Goal: Task Accomplishment & Management: Complete application form

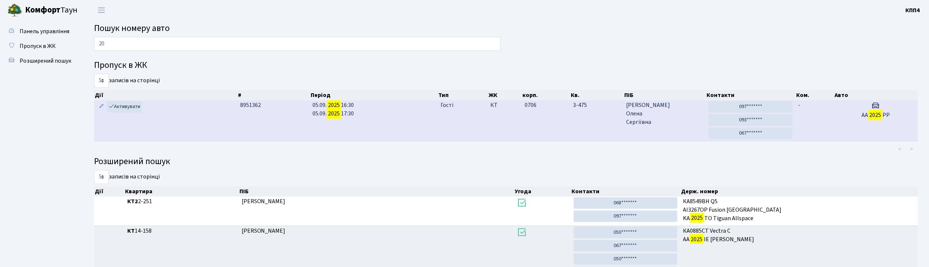
type input "2"
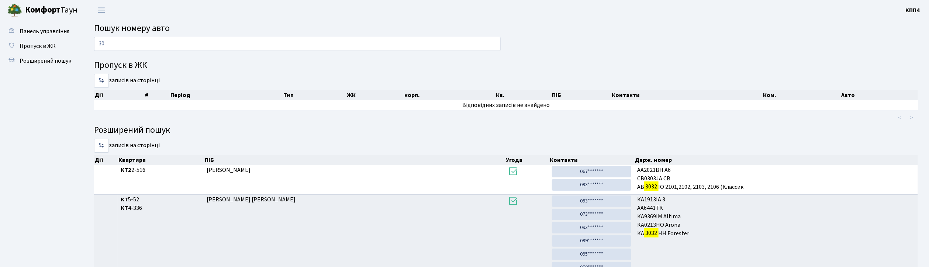
type input "3"
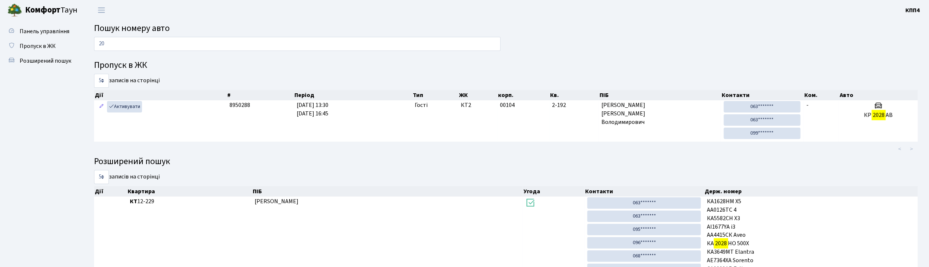
type input "2"
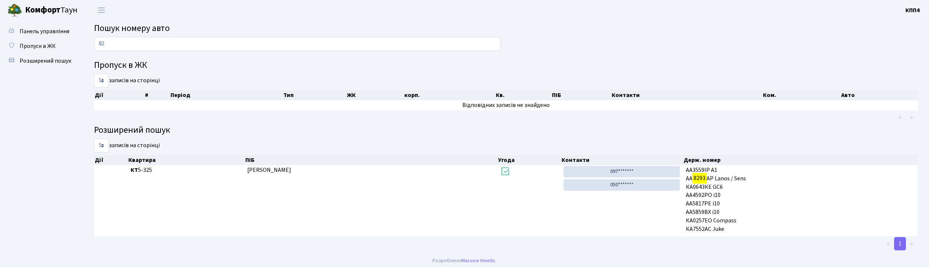
type input "8"
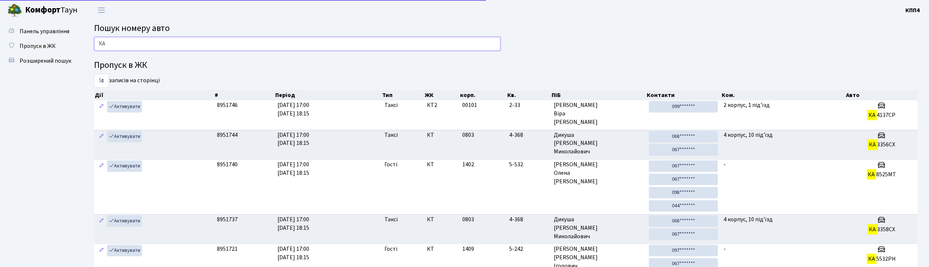
type input "К"
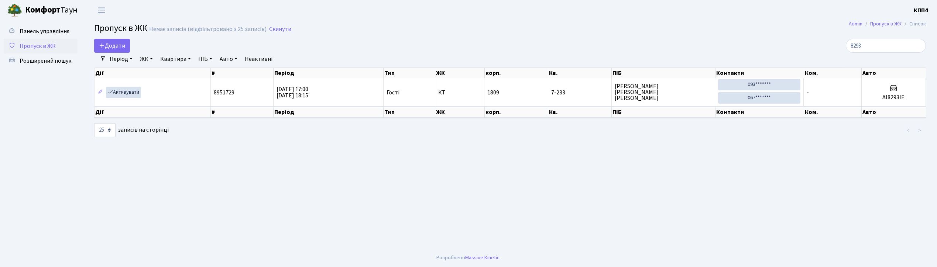
select select "25"
type input "8"
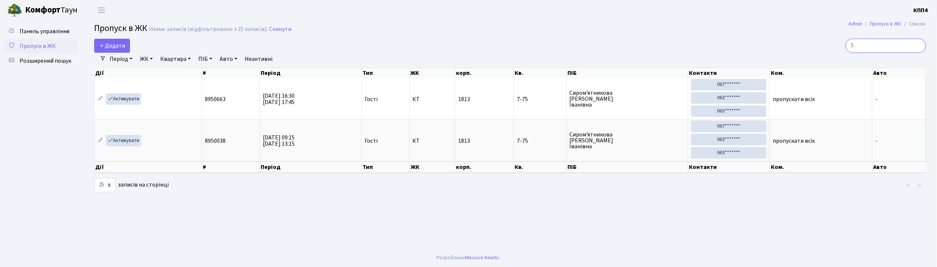
type input "7"
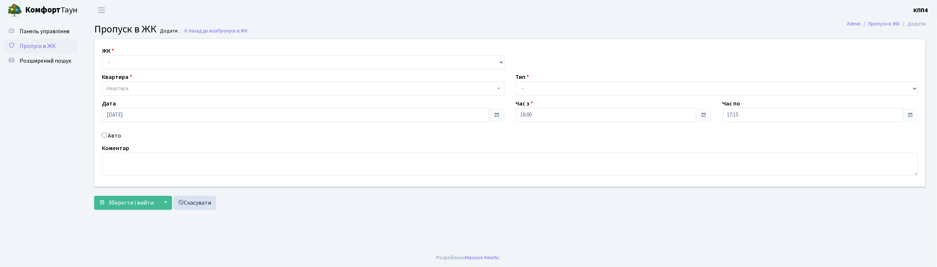
click at [104, 134] on input "Авто" at bounding box center [104, 135] width 5 height 5
checkbox input "true"
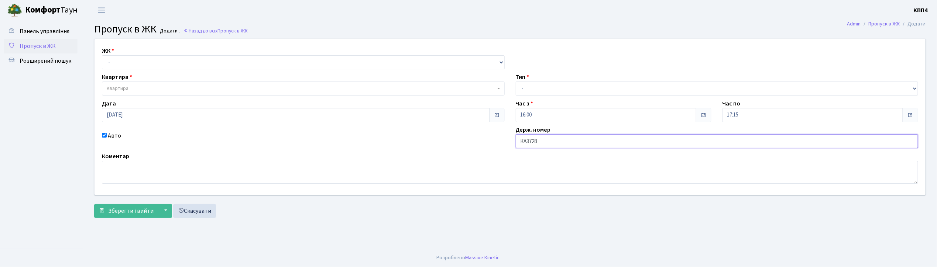
type input "КА3728НМ"
click at [167, 61] on select "- КТ, вул. Регенераторна, 4 КТ2, просп. [STREET_ADDRESS] [STREET_ADDRESS] [PERS…" at bounding box center [303, 62] width 403 height 14
select select "271"
click at [102, 55] on select "- КТ, вул. Регенераторна, 4 КТ2, просп. Соборності, 17 КТ3, вул. Березнева, 16 …" at bounding box center [303, 62] width 403 height 14
select select
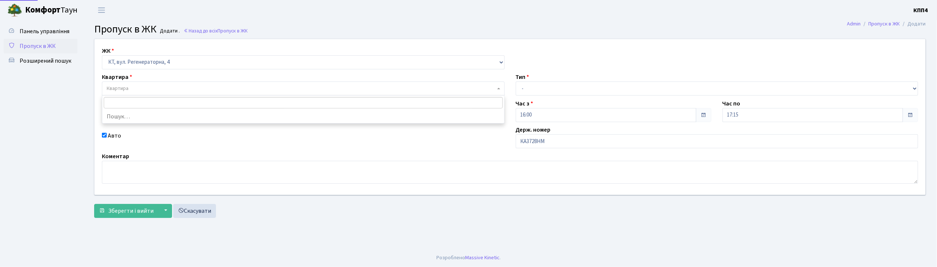
click at [162, 85] on span "Квартира" at bounding box center [303, 89] width 403 height 14
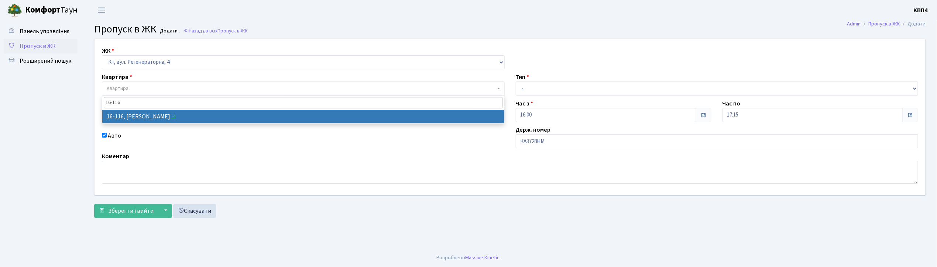
type input "16-116"
select select "8677"
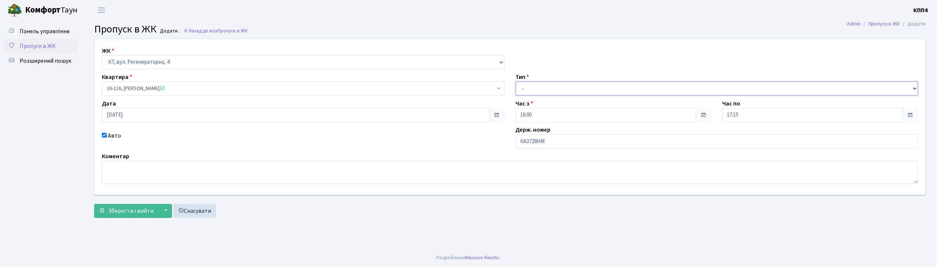
click at [540, 87] on select "- Доставка Таксі Гості Сервіс" at bounding box center [717, 89] width 403 height 14
select select "2"
click at [516, 82] on select "- Доставка Таксі Гості Сервіс" at bounding box center [717, 89] width 403 height 14
click at [114, 212] on span "Зберегти і вийти" at bounding box center [130, 211] width 45 height 8
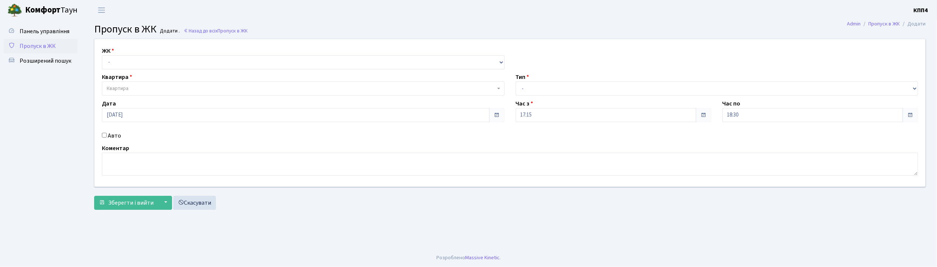
click at [105, 136] on input "Авто" at bounding box center [104, 135] width 5 height 5
checkbox input "true"
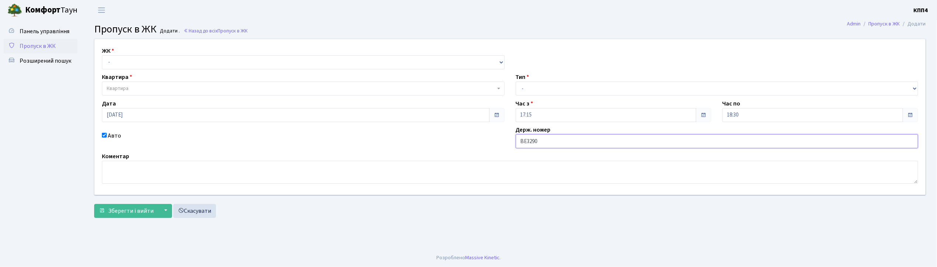
type input "ВЕ3290АО"
click at [124, 61] on select "- КТ, вул. Регенераторна, 4 КТ2, просп. Соборності, 17 КТ3, вул. Березнева, 16 …" at bounding box center [303, 62] width 403 height 14
select select "271"
click at [102, 55] on select "- КТ, вул. Регенераторна, 4 КТ2, просп. Соборності, 17 КТ3, вул. Березнева, 16 …" at bounding box center [303, 62] width 403 height 14
select select
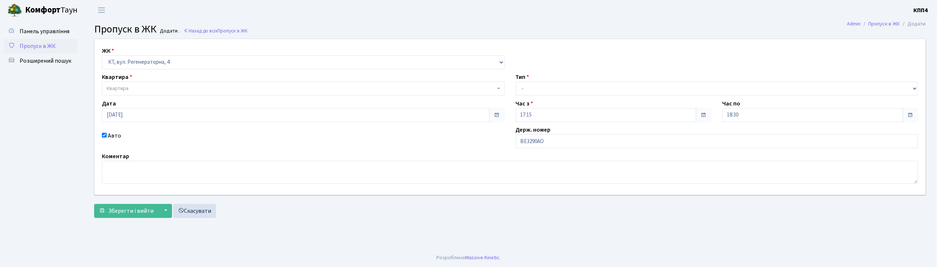
click at [125, 85] on span "Квартира" at bounding box center [303, 89] width 403 height 14
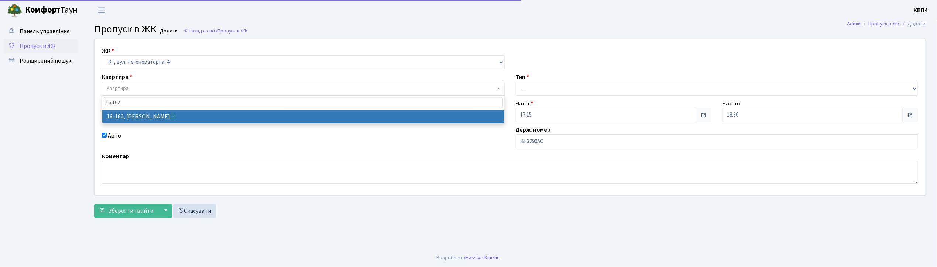
type input "16-162"
select select "8723"
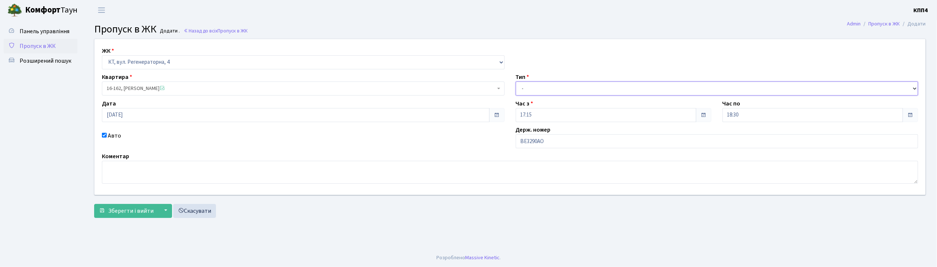
click at [528, 85] on select "- Доставка Таксі Гості Сервіс" at bounding box center [717, 89] width 403 height 14
select select "3"
click at [516, 82] on select "- Доставка Таксі Гості Сервіс" at bounding box center [717, 89] width 403 height 14
click at [136, 212] on span "Зберегти і вийти" at bounding box center [130, 211] width 45 height 8
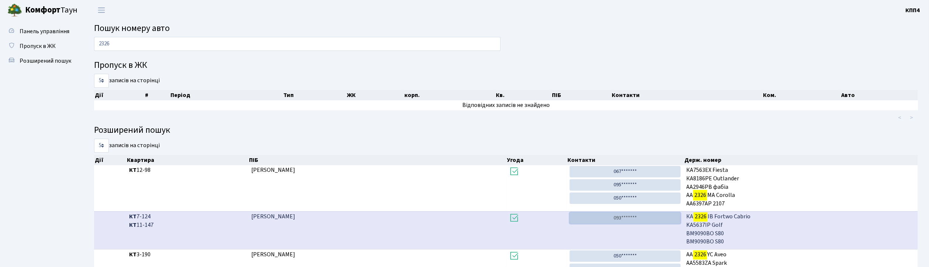
click at [643, 215] on link "093*******" at bounding box center [625, 218] width 111 height 11
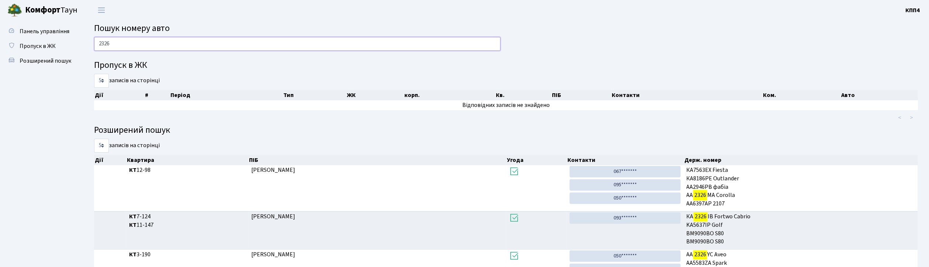
click at [119, 41] on input "2326" at bounding box center [297, 44] width 407 height 14
type input "2"
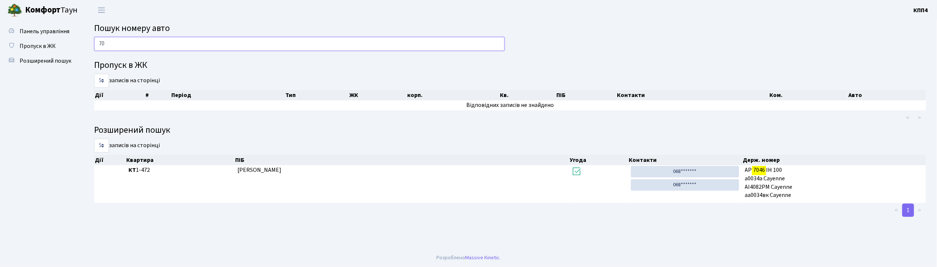
type input "7"
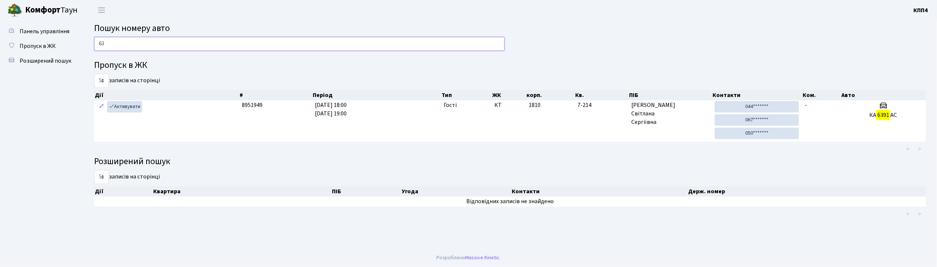
type input "6"
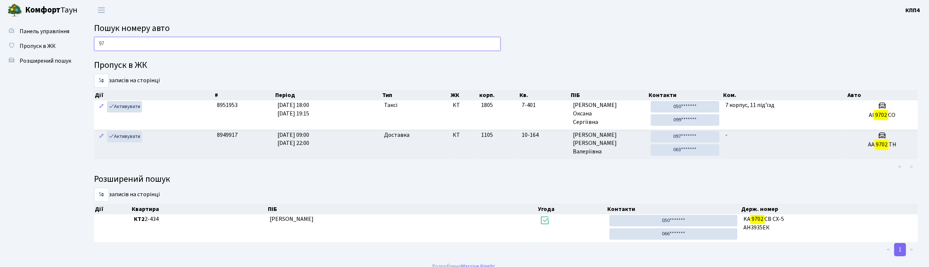
type input "9"
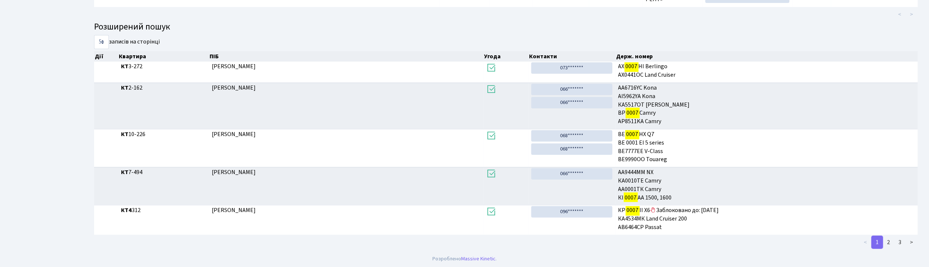
scroll to position [124, 0]
click at [889, 238] on link "2" at bounding box center [889, 241] width 12 height 13
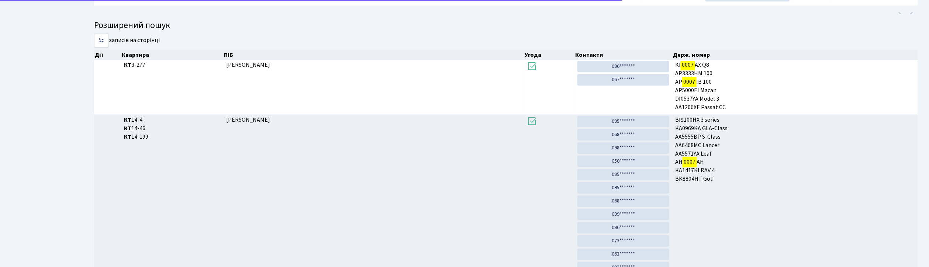
scroll to position [555, 0]
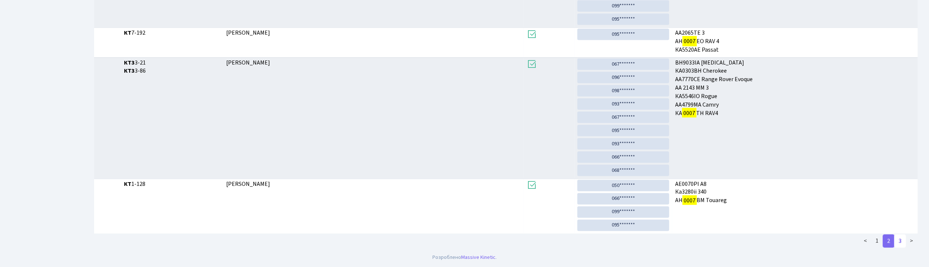
click at [903, 241] on link "3" at bounding box center [901, 241] width 12 height 13
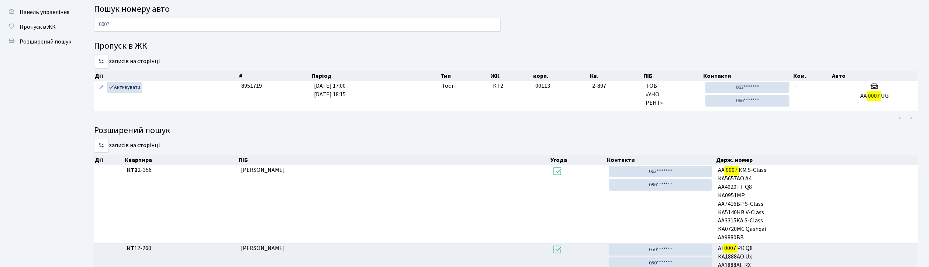
scroll to position [0, 0]
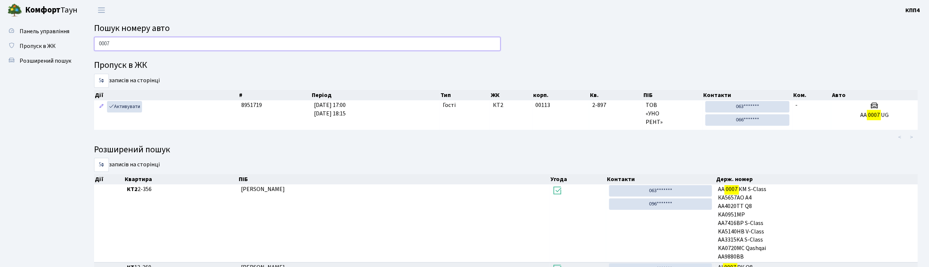
click at [114, 46] on input "0007" at bounding box center [297, 44] width 407 height 14
type input "0"
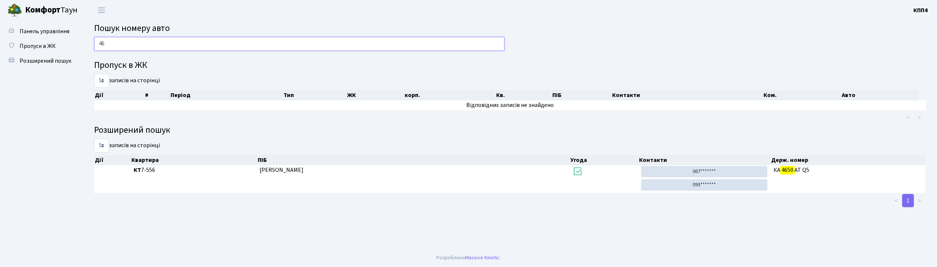
type input "4"
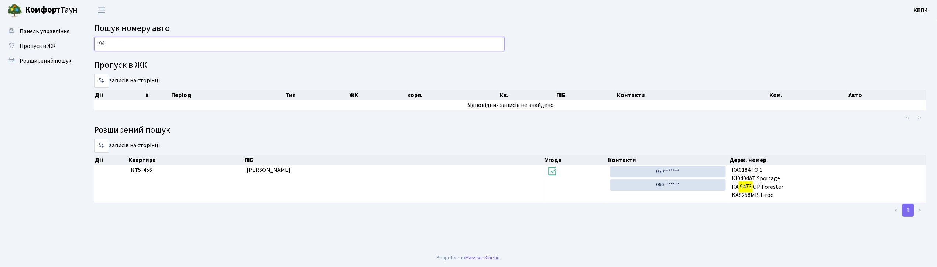
type input "9"
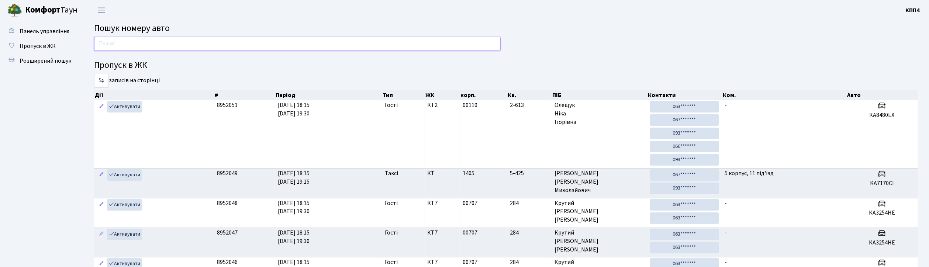
click at [191, 41] on input "text" at bounding box center [297, 44] width 407 height 14
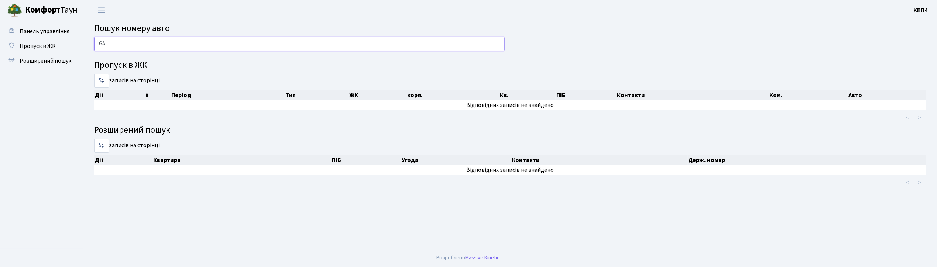
type input "G"
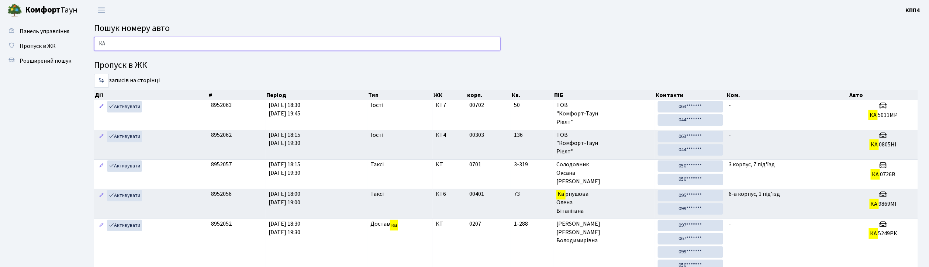
type input "[PERSON_NAME]"
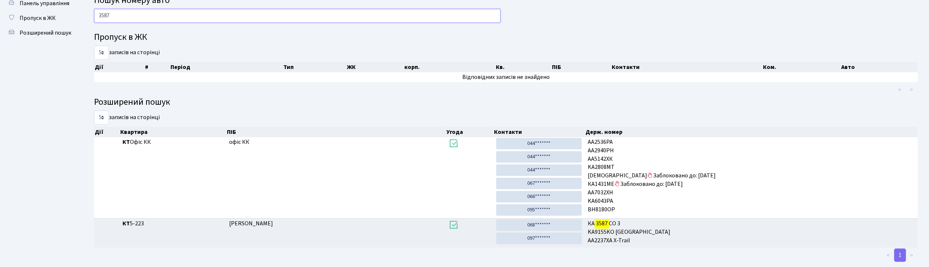
scroll to position [44, 0]
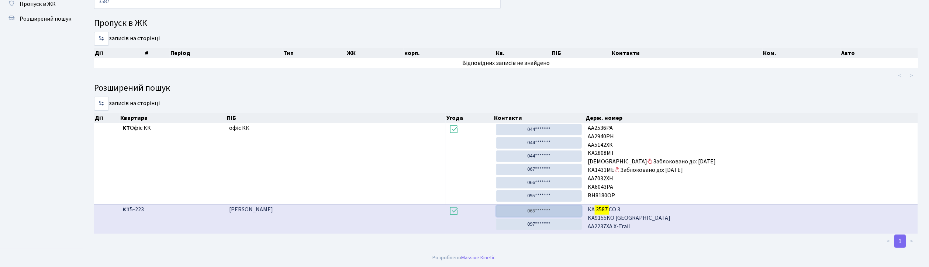
click at [537, 211] on link "068*******" at bounding box center [539, 211] width 86 height 11
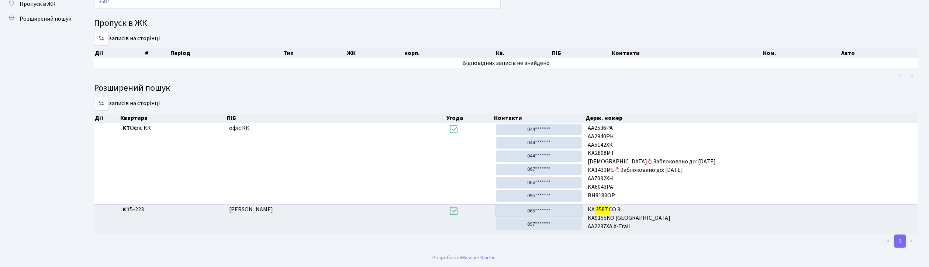
scroll to position [0, 0]
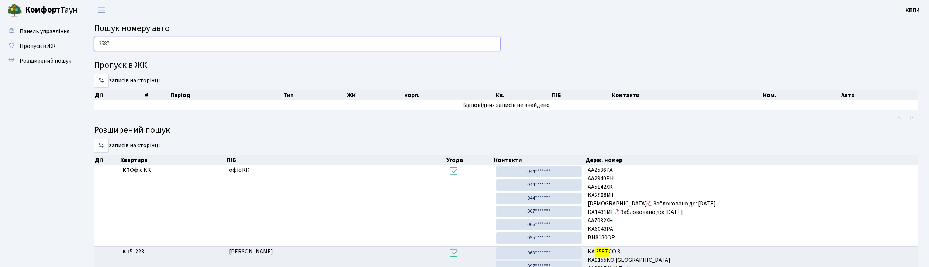
drag, startPoint x: 155, startPoint y: 45, endPoint x: 136, endPoint y: 42, distance: 19.4
click at [154, 45] on input "3587" at bounding box center [297, 44] width 407 height 14
type input "3"
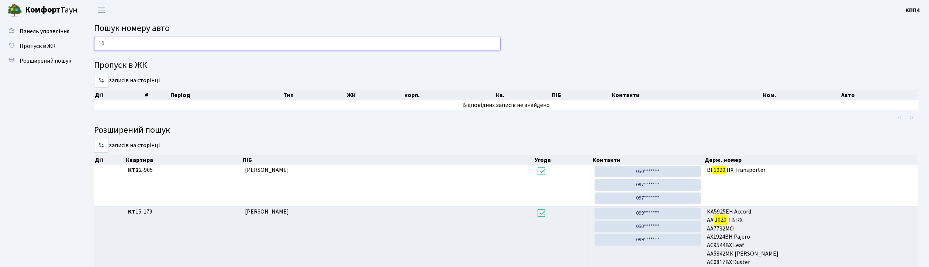
type input "1"
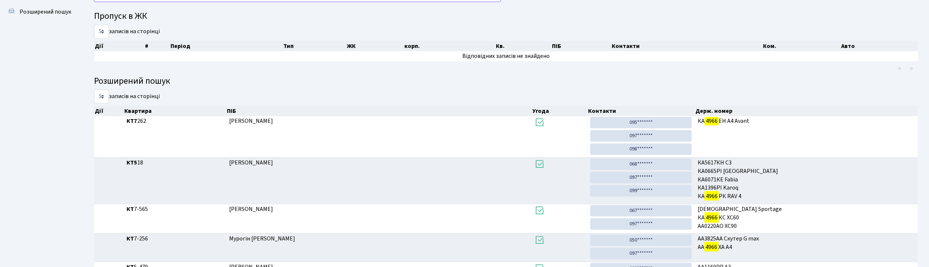
scroll to position [40, 0]
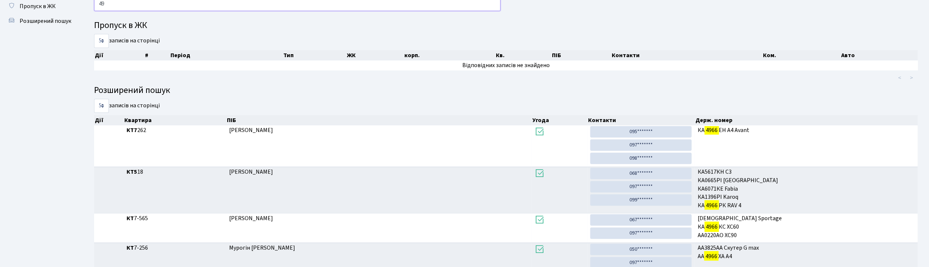
type input "4"
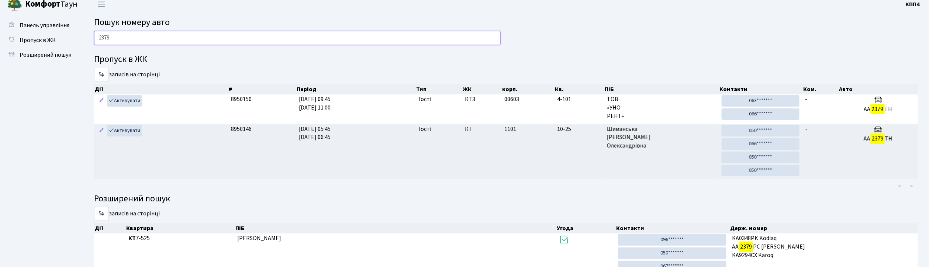
scroll to position [0, 0]
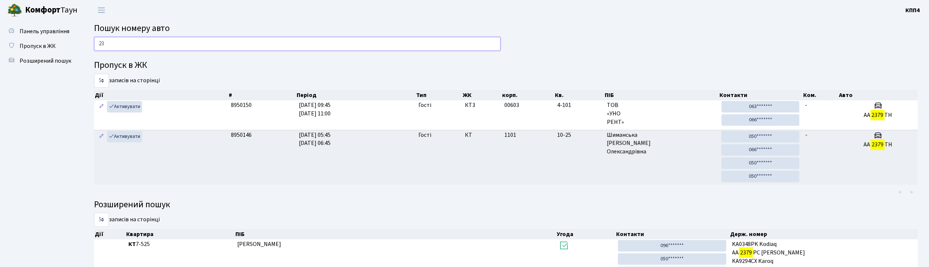
type input "2"
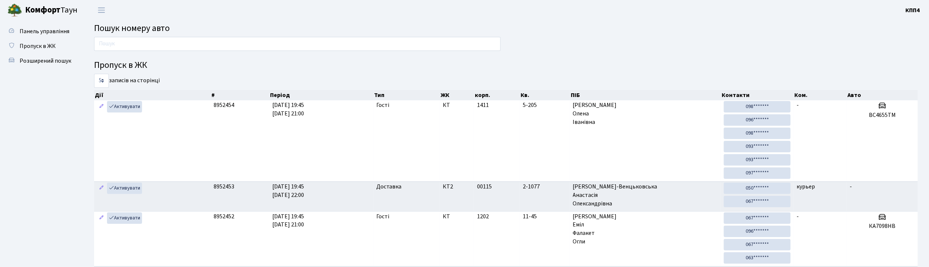
click at [123, 42] on input "text" at bounding box center [297, 44] width 407 height 14
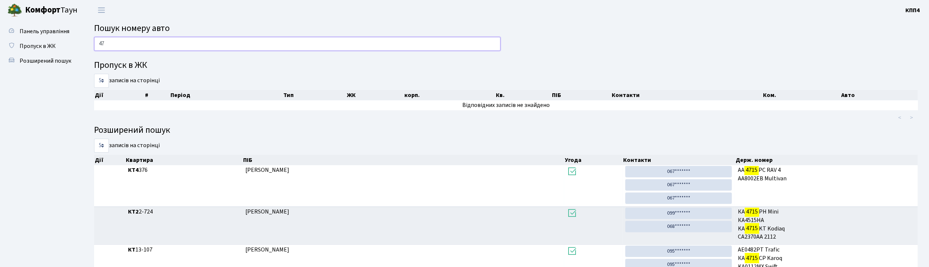
type input "4"
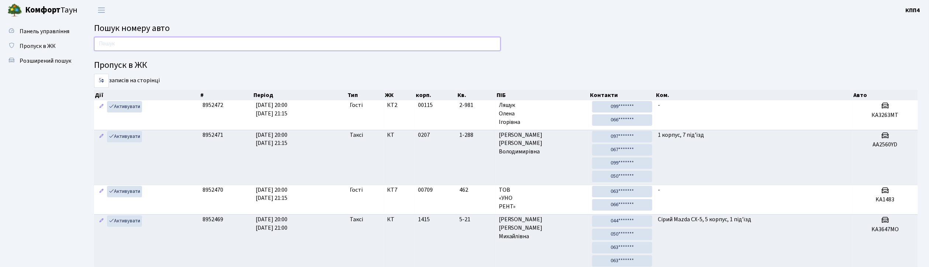
click at [163, 47] on input "text" at bounding box center [297, 44] width 407 height 14
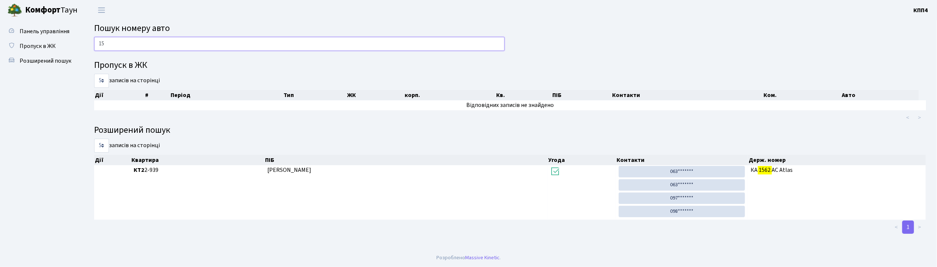
type input "1"
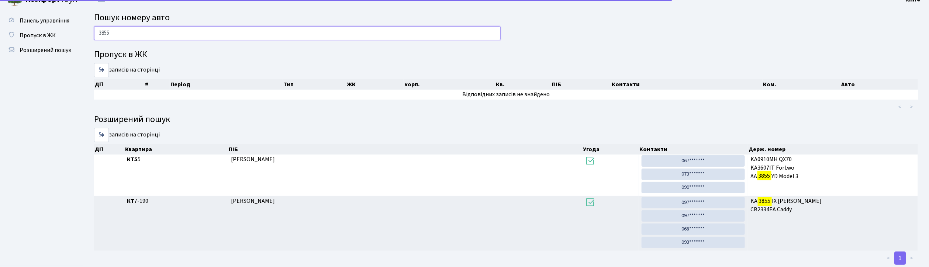
scroll to position [30, 0]
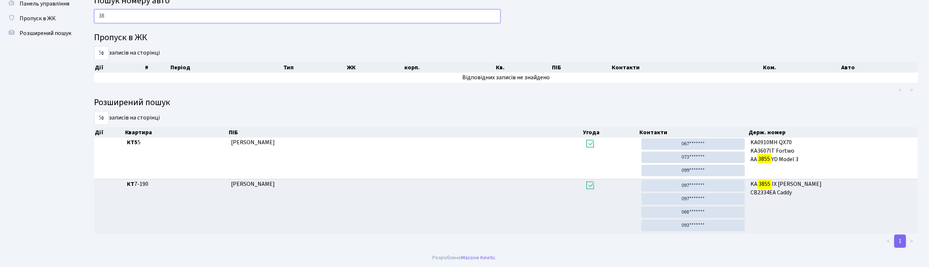
type input "3"
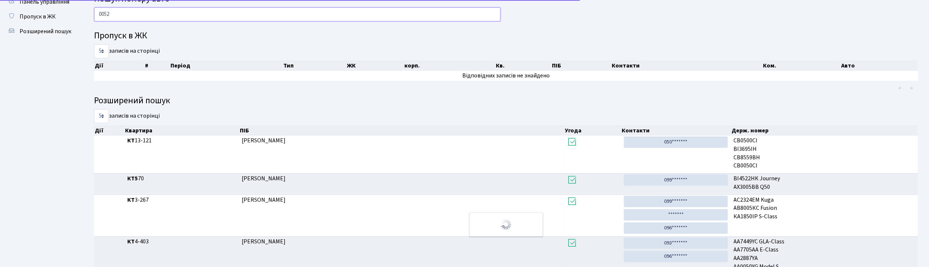
scroll to position [0, 0]
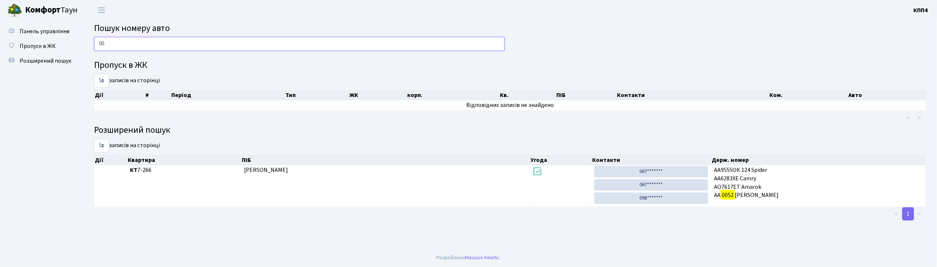
type input "0"
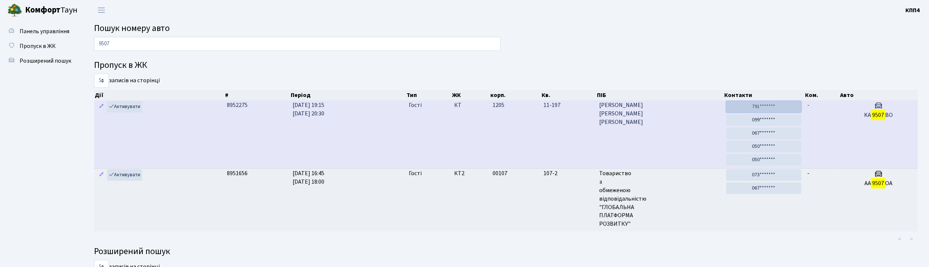
click at [781, 105] on link "791*******" at bounding box center [764, 106] width 75 height 11
click at [760, 107] on link "791*******" at bounding box center [764, 106] width 75 height 11
click at [752, 117] on link "099*******" at bounding box center [764, 119] width 75 height 11
click at [763, 136] on link "067*******" at bounding box center [764, 133] width 75 height 11
click at [785, 147] on link "050*******" at bounding box center [764, 146] width 75 height 11
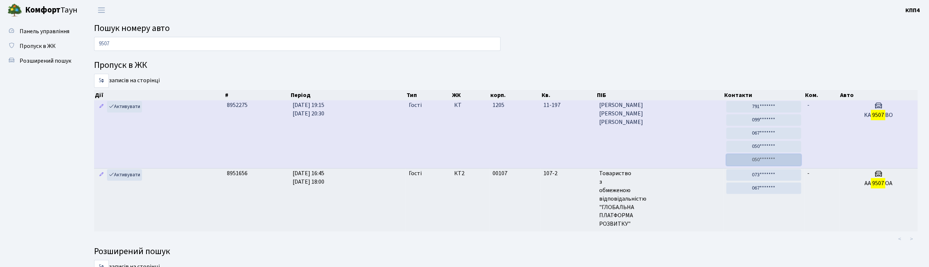
click at [743, 158] on link "050*******" at bounding box center [764, 159] width 75 height 11
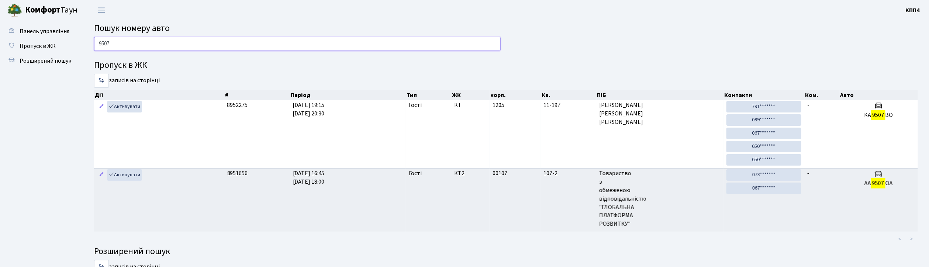
click at [298, 45] on input "9507" at bounding box center [297, 44] width 407 height 14
type input "9"
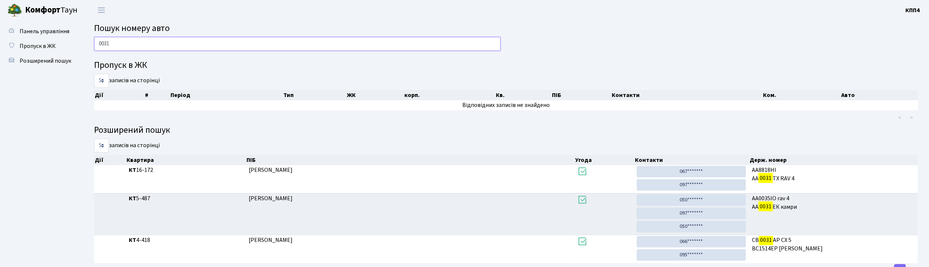
scroll to position [31, 0]
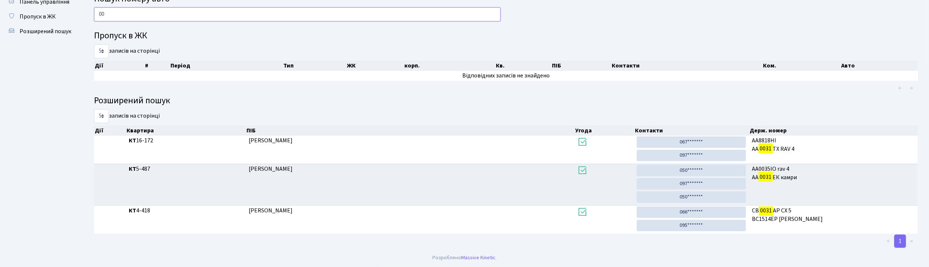
type input "0"
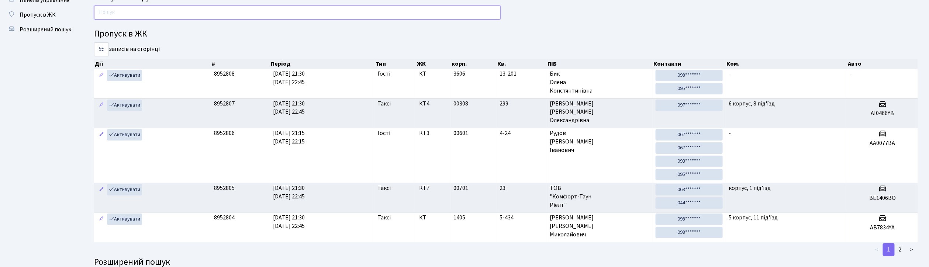
click at [333, 15] on input "text" at bounding box center [297, 13] width 407 height 14
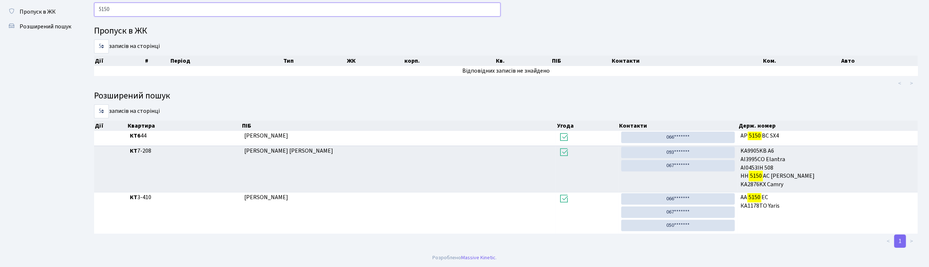
scroll to position [0, 0]
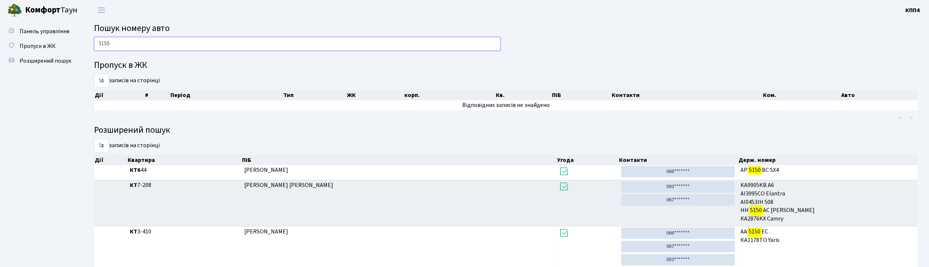
click at [182, 44] on input "5150" at bounding box center [297, 44] width 407 height 14
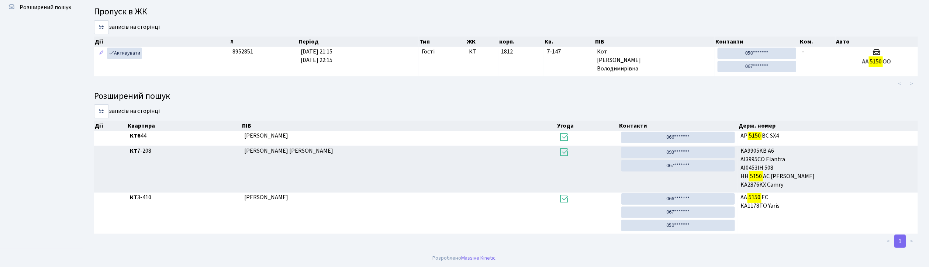
scroll to position [6, 0]
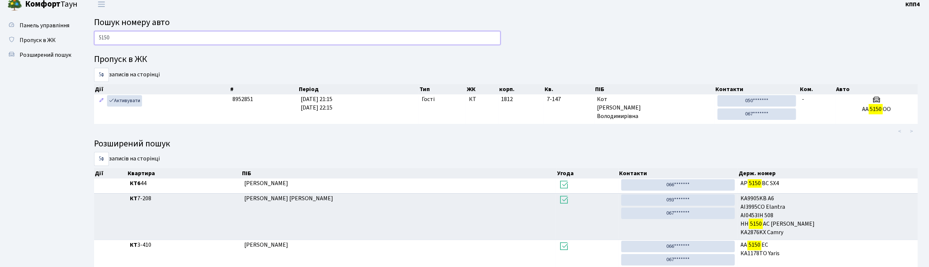
click at [252, 34] on input "5150" at bounding box center [297, 38] width 407 height 14
type input "5"
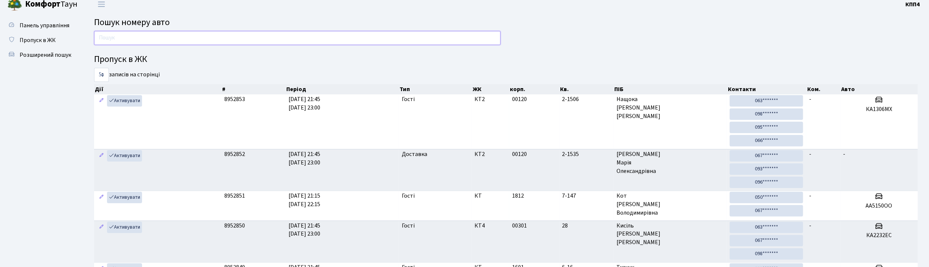
click at [233, 41] on input "text" at bounding box center [297, 38] width 407 height 14
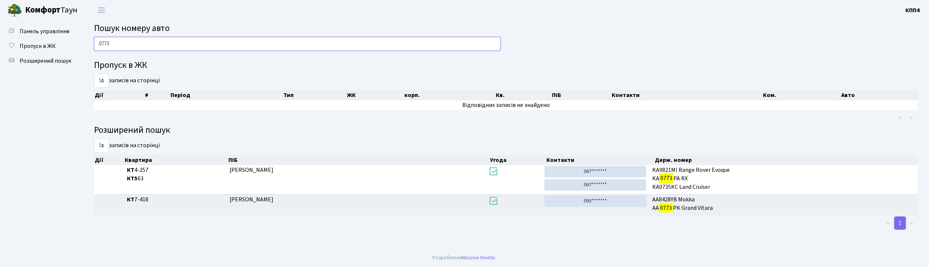
scroll to position [0, 0]
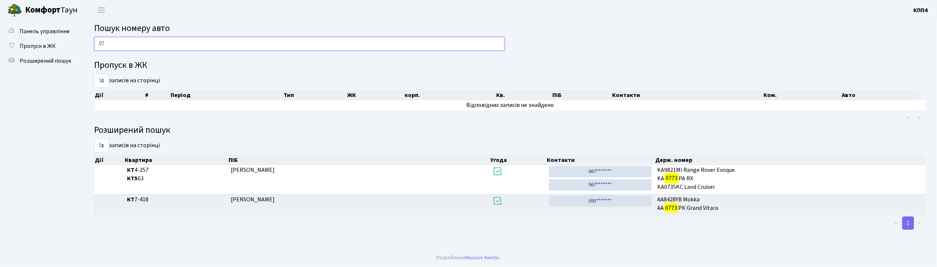
type input "0"
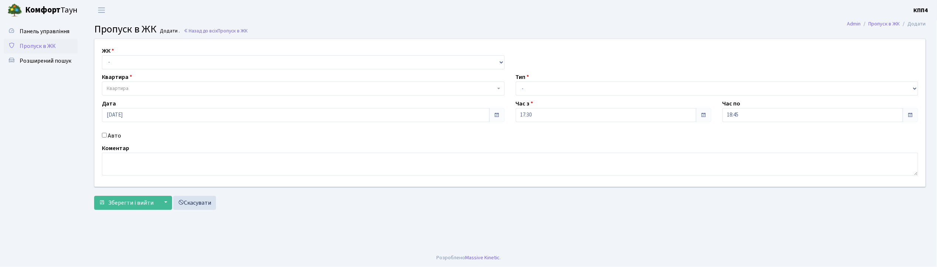
click at [103, 135] on input "Авто" at bounding box center [104, 135] width 5 height 5
checkbox input "true"
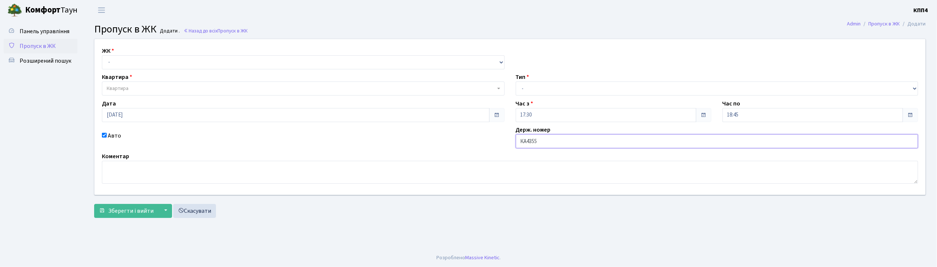
type input "КА4355КК"
click at [138, 56] on select "- КТ, вул. Регенераторна, 4 КТ2, просп. [STREET_ADDRESS] [STREET_ADDRESS] [PERS…" at bounding box center [303, 62] width 403 height 14
select select "271"
click at [102, 55] on select "- КТ, вул. Регенераторна, 4 КТ2, просп. [STREET_ADDRESS] [STREET_ADDRESS] [PERS…" at bounding box center [303, 62] width 403 height 14
select select
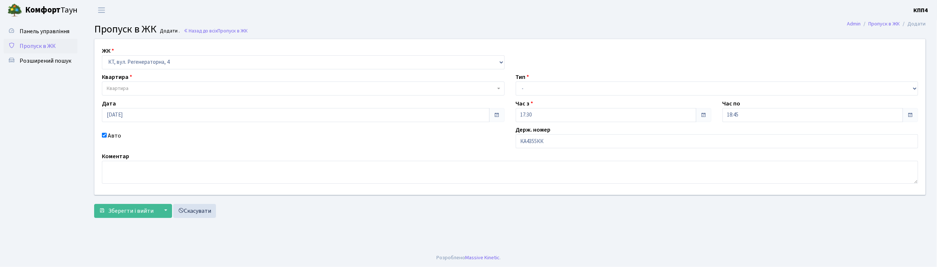
click at [148, 89] on span "Квартира" at bounding box center [301, 88] width 389 height 7
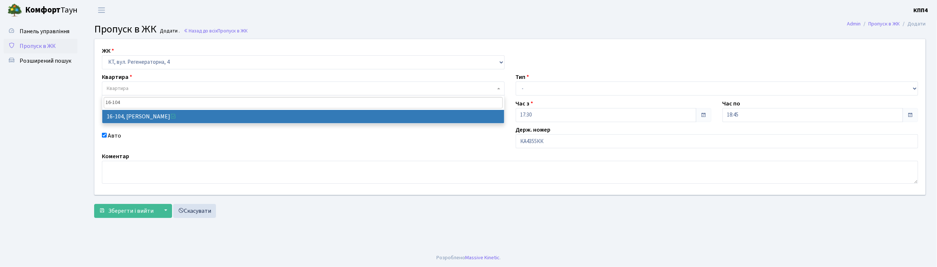
type input "16-104"
select select "8665"
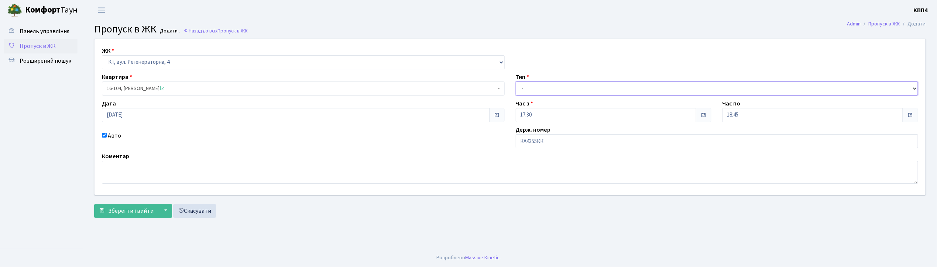
click at [524, 84] on select "- Доставка Таксі Гості Сервіс" at bounding box center [717, 89] width 403 height 14
select select "2"
click at [516, 82] on select "- Доставка Таксі Гості Сервіс" at bounding box center [717, 89] width 403 height 14
click at [132, 211] on span "Зберегти і вийти" at bounding box center [130, 211] width 45 height 8
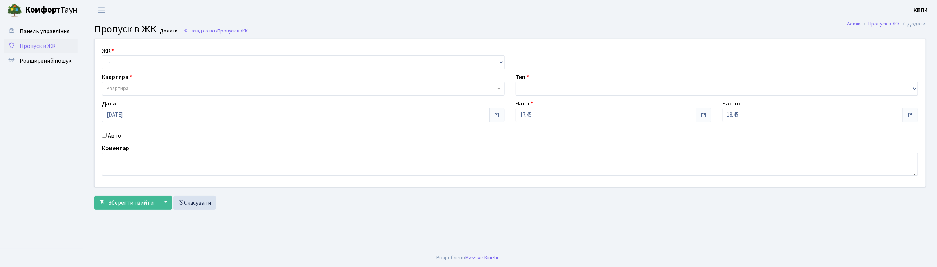
click at [105, 133] on input "Авто" at bounding box center [104, 135] width 5 height 5
checkbox input "true"
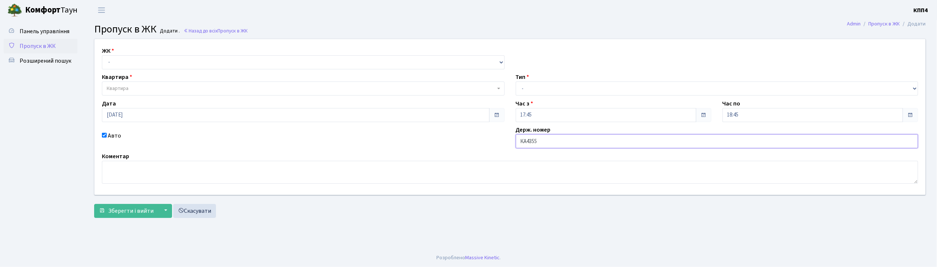
type input "КА4355КК"
click at [114, 56] on select "- КТ, вул. Регенераторна, 4 КТ2, просп. [STREET_ADDRESS] [STREET_ADDRESS] [PERS…" at bounding box center [303, 62] width 403 height 14
select select "271"
click at [102, 55] on select "- КТ, вул. Регенераторна, 4 КТ2, просп. [STREET_ADDRESS] [STREET_ADDRESS] [PERS…" at bounding box center [303, 62] width 403 height 14
select select
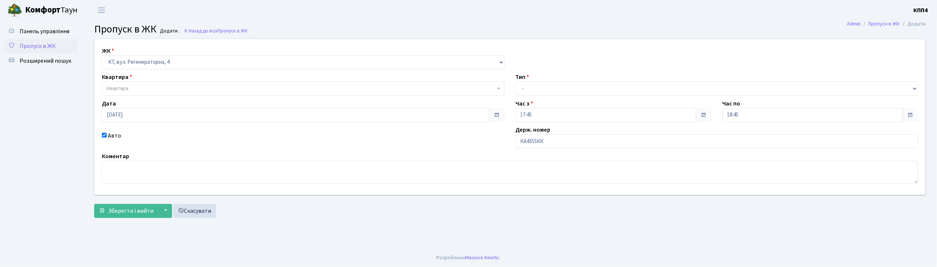
click at [124, 85] on span "Квартира" at bounding box center [303, 89] width 403 height 14
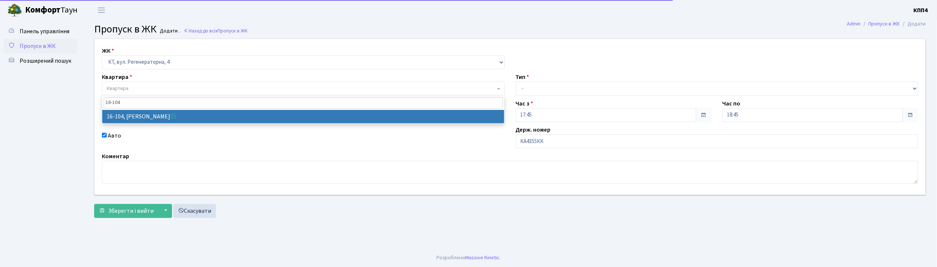
type input "16-104"
select select "8665"
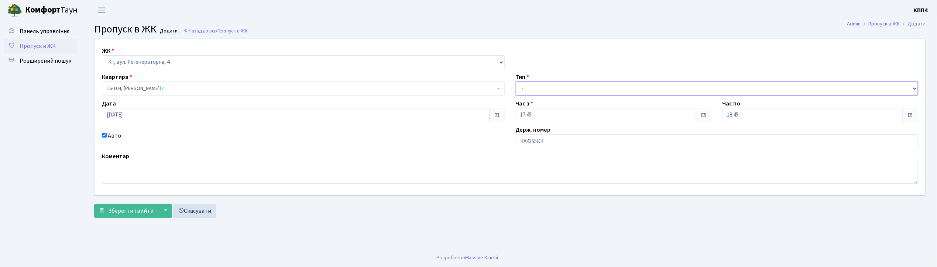
click at [529, 84] on select "- Доставка Таксі Гості Сервіс" at bounding box center [717, 89] width 403 height 14
select select "3"
click at [516, 82] on select "- Доставка Таксі Гості Сервіс" at bounding box center [717, 89] width 403 height 14
click at [138, 213] on span "Зберегти і вийти" at bounding box center [130, 211] width 45 height 8
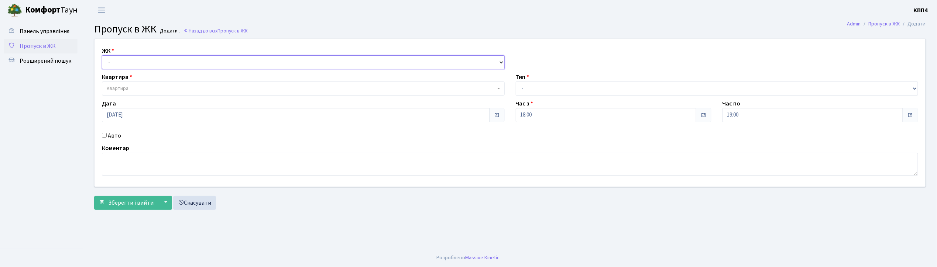
click at [142, 59] on select "- КТ, вул. Регенераторна, 4 КТ2, просп. [STREET_ADDRESS] [STREET_ADDRESS] [PERS…" at bounding box center [303, 62] width 403 height 14
select select "271"
click at [102, 55] on select "- КТ, вул. Регенераторна, 4 КТ2, просп. [STREET_ADDRESS] [STREET_ADDRESS] [PERS…" at bounding box center [303, 62] width 403 height 14
select select
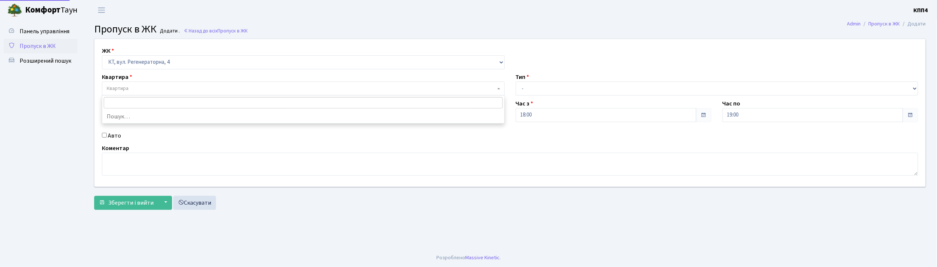
click at [126, 91] on span "Квартира" at bounding box center [118, 88] width 22 height 7
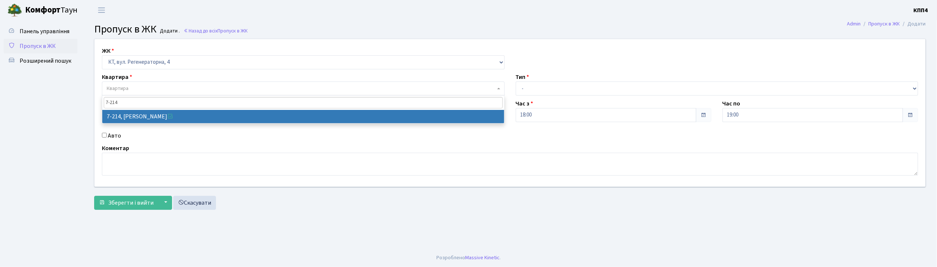
type input "7-214"
select select "4987"
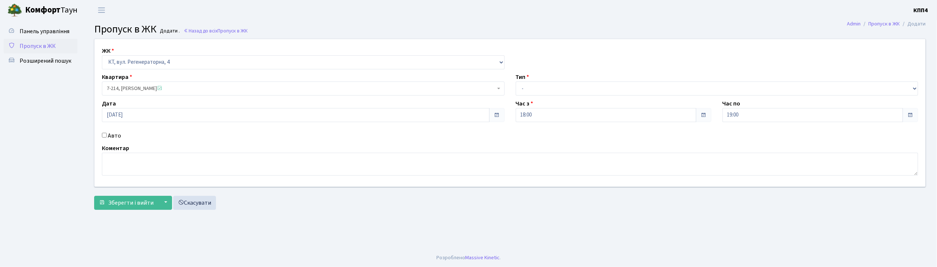
click at [103, 135] on input "Авто" at bounding box center [104, 135] width 5 height 5
checkbox input "true"
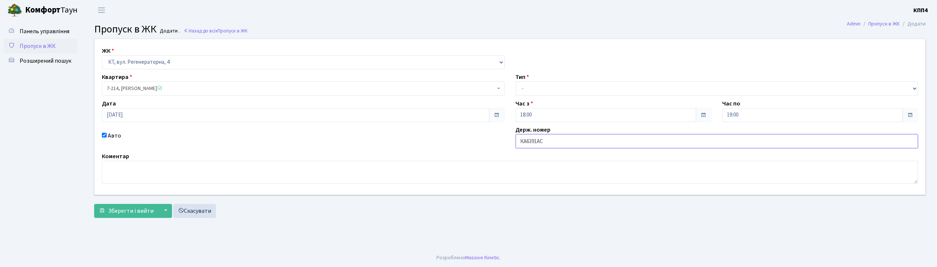
type input "КА6391АС"
click at [541, 87] on select "- Доставка Таксі Гості Сервіс" at bounding box center [717, 89] width 403 height 14
select select "3"
click at [516, 82] on select "- Доставка Таксі Гості Сервіс" at bounding box center [717, 89] width 403 height 14
click at [134, 205] on button "Зберегти і вийти" at bounding box center [126, 211] width 64 height 14
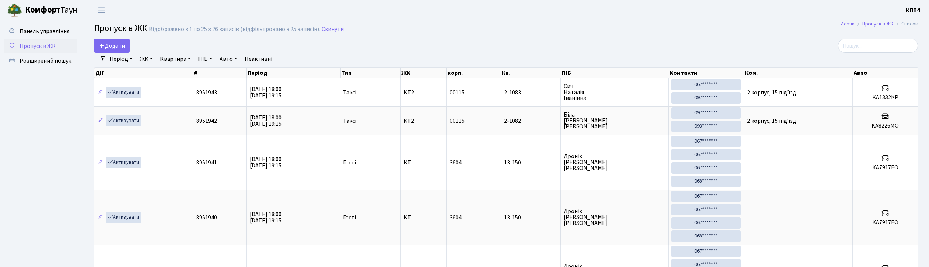
select select "25"
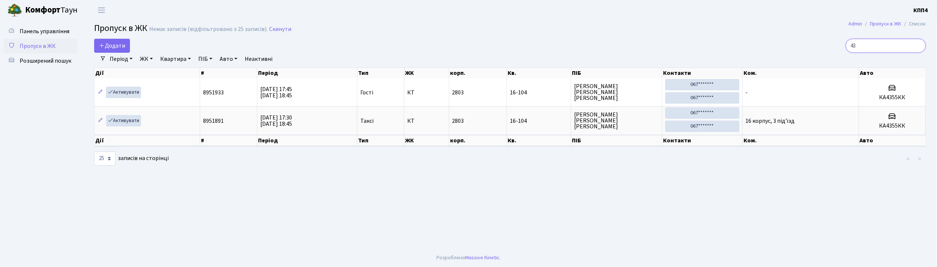
type input "4"
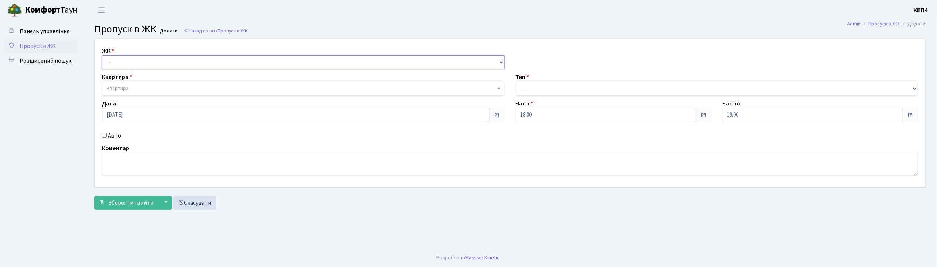
click at [125, 61] on select "- КТ, вул. Регенераторна, 4 КТ2, просп. Соборності, 17 КТ3, вул. Березнева, 16 …" at bounding box center [303, 62] width 403 height 14
select select "304"
click at [102, 55] on select "- КТ, вул. Регенераторна, 4 КТ2, просп. Соборності, 17 КТ3, вул. Березнева, 16 …" at bounding box center [303, 62] width 403 height 14
select select
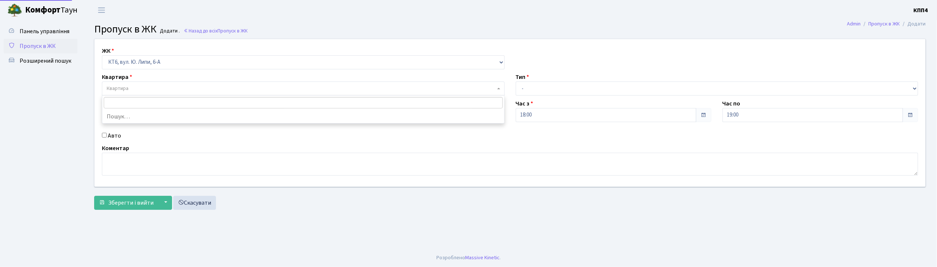
click at [120, 87] on span "Квартира" at bounding box center [118, 88] width 22 height 7
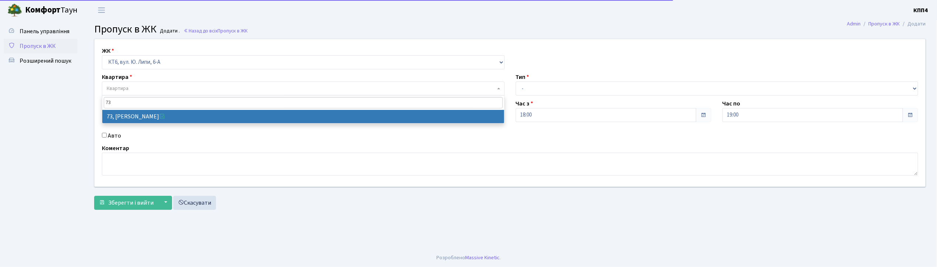
type input "73"
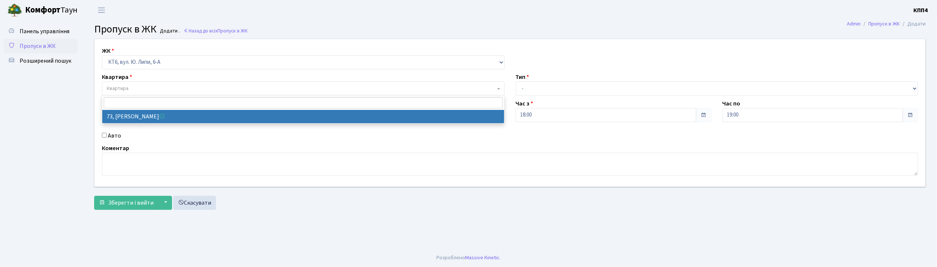
select select "17165"
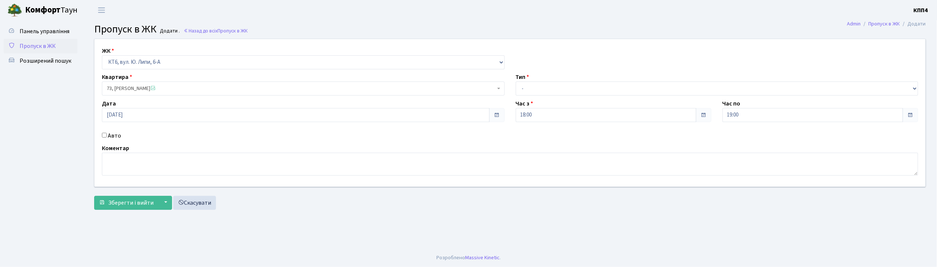
click at [104, 136] on input "Авто" at bounding box center [104, 135] width 5 height 5
checkbox input "true"
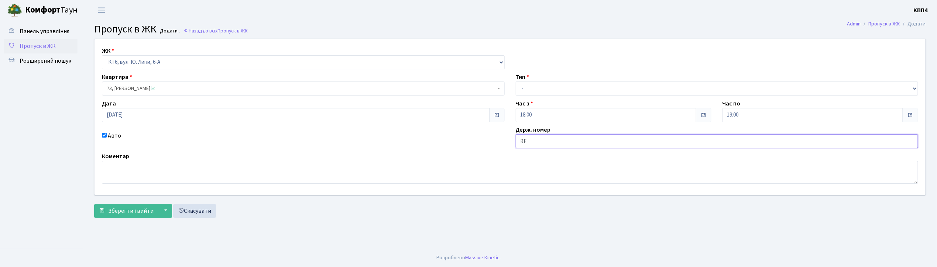
click at [530, 136] on input "RF" at bounding box center [717, 141] width 403 height 14
type input "R"
type input "КА9869МІ"
click at [529, 86] on select "- Доставка Таксі Гості Сервіс" at bounding box center [717, 89] width 403 height 14
select select "2"
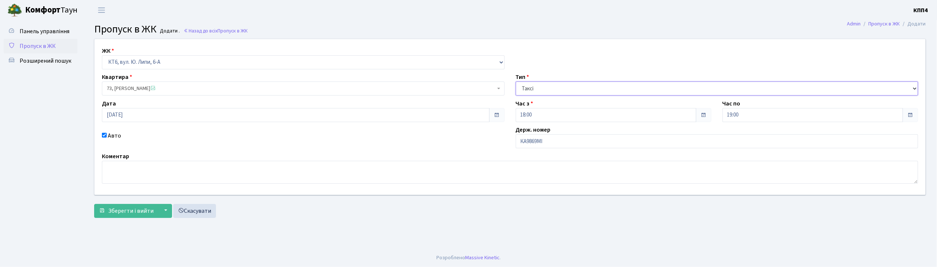
click at [516, 82] on select "- Доставка Таксі Гості Сервіс" at bounding box center [717, 89] width 403 height 14
click at [149, 206] on button "Зберегти і вийти" at bounding box center [126, 211] width 64 height 14
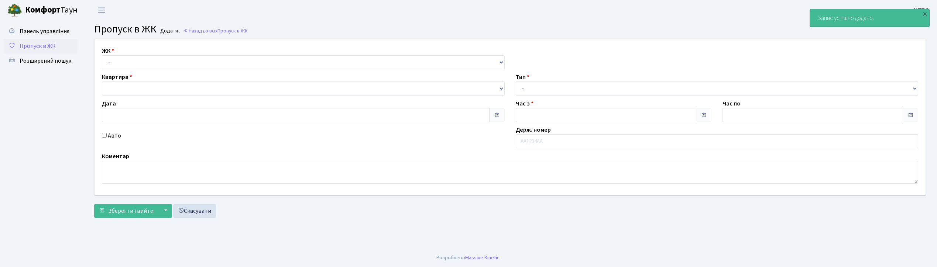
type input "[DATE]"
type input "18:30"
type input "19:30"
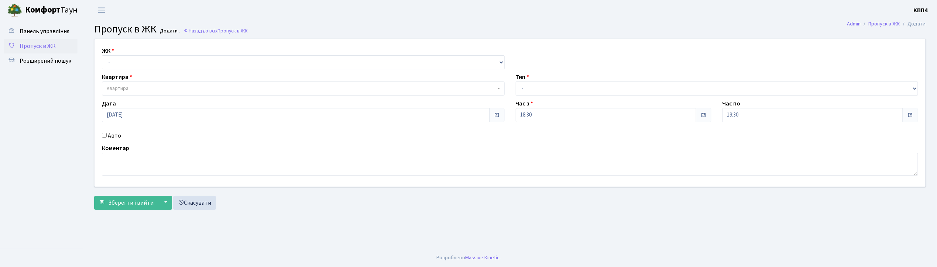
click at [103, 136] on input "Авто" at bounding box center [104, 135] width 5 height 5
checkbox input "true"
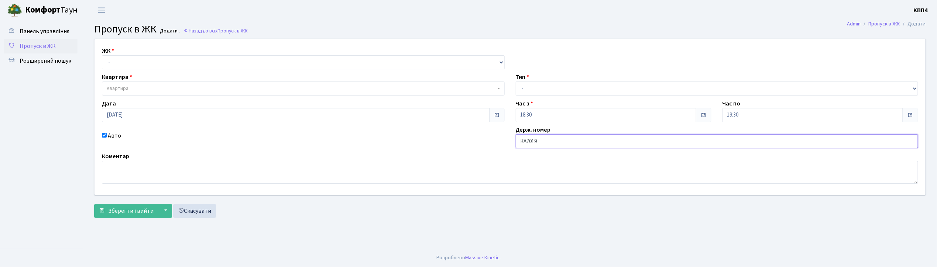
type input "КА7019ОТ"
click at [121, 65] on select "- КТ, вул. Регенераторна, 4 КТ2, просп. [STREET_ADDRESS] [STREET_ADDRESS] [PERS…" at bounding box center [303, 62] width 403 height 14
select select "271"
click at [102, 55] on select "- КТ, вул. Регенераторна, 4 КТ2, просп. [STREET_ADDRESS] [STREET_ADDRESS] [PERS…" at bounding box center [303, 62] width 403 height 14
select select
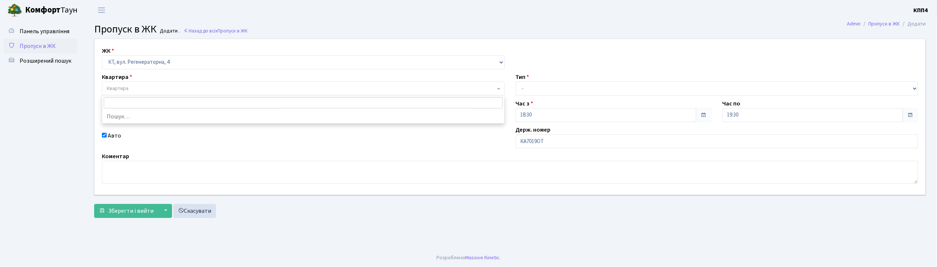
click at [118, 86] on span "Квартира" at bounding box center [118, 88] width 22 height 7
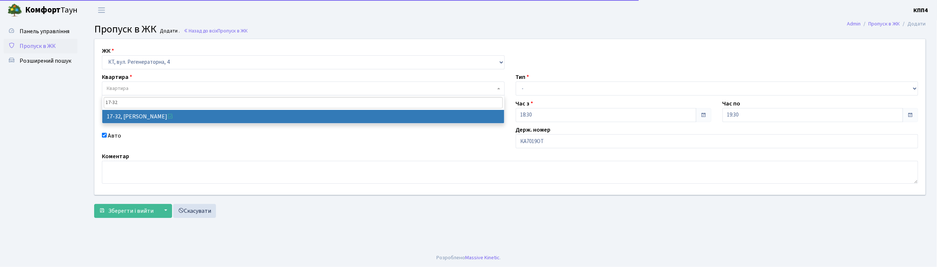
type input "17-32"
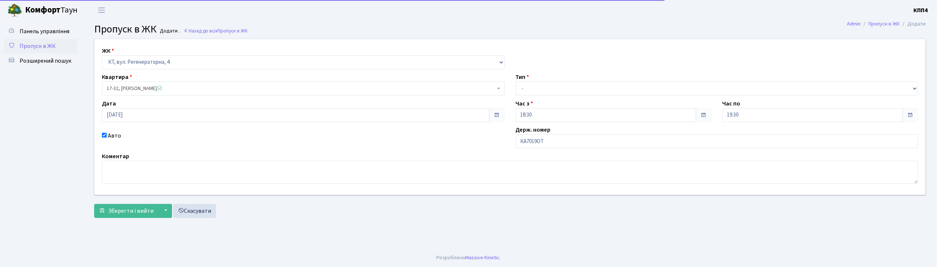
select select "8986"
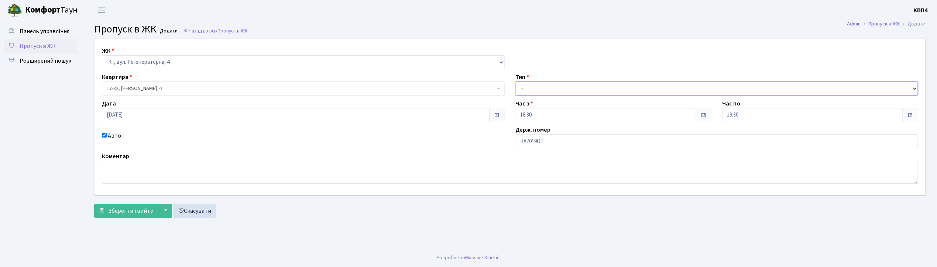
click at [544, 90] on select "- Доставка Таксі Гості Сервіс" at bounding box center [717, 89] width 403 height 14
select select "3"
click at [516, 82] on select "- Доставка Таксі Гості Сервіс" at bounding box center [717, 89] width 403 height 14
click at [139, 212] on span "Зберегти і вийти" at bounding box center [130, 211] width 45 height 8
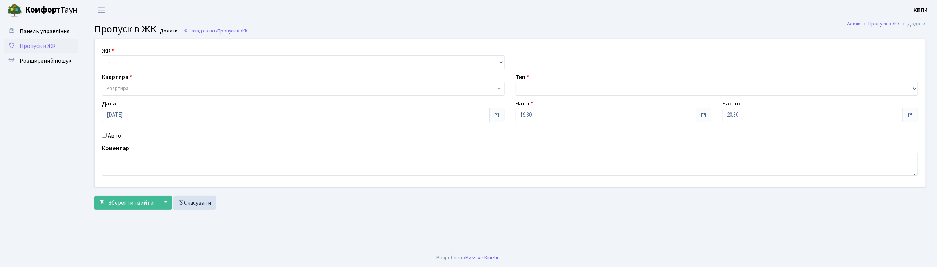
click at [104, 137] on input "Авто" at bounding box center [104, 135] width 5 height 5
checkbox input "true"
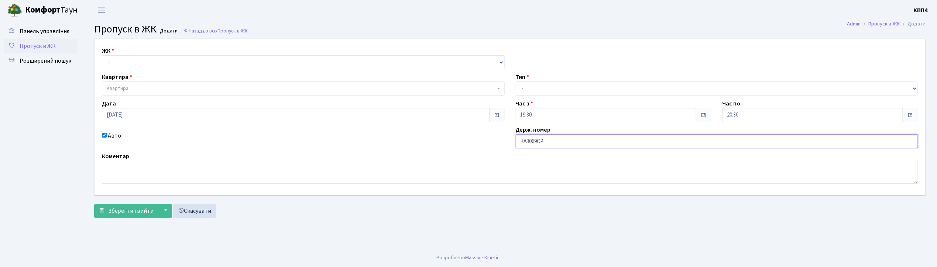
type input "КА3069СР"
click at [116, 61] on select "- КТ, вул. Регенераторна, 4 КТ2, просп. [STREET_ADDRESS] [STREET_ADDRESS] [PERS…" at bounding box center [303, 62] width 403 height 14
select select "271"
click at [102, 55] on select "- КТ, вул. Регенераторна, 4 КТ2, просп. [STREET_ADDRESS] [STREET_ADDRESS] [PERS…" at bounding box center [303, 62] width 403 height 14
select select
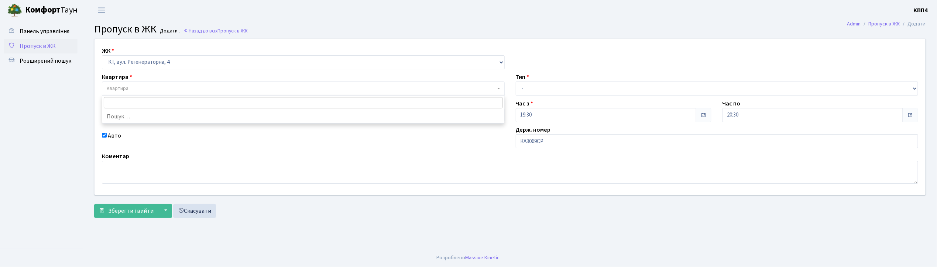
click at [117, 89] on span "Квартира" at bounding box center [118, 88] width 22 height 7
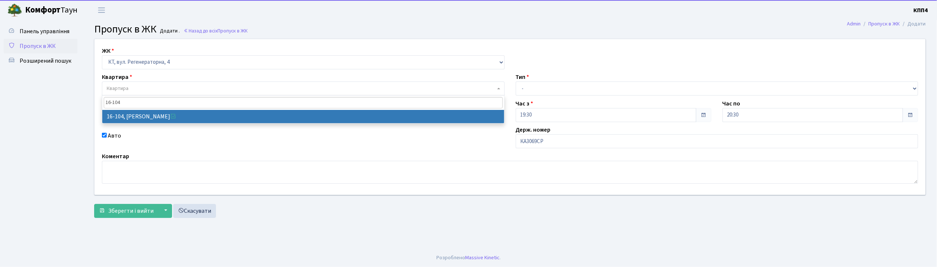
type input "16-104"
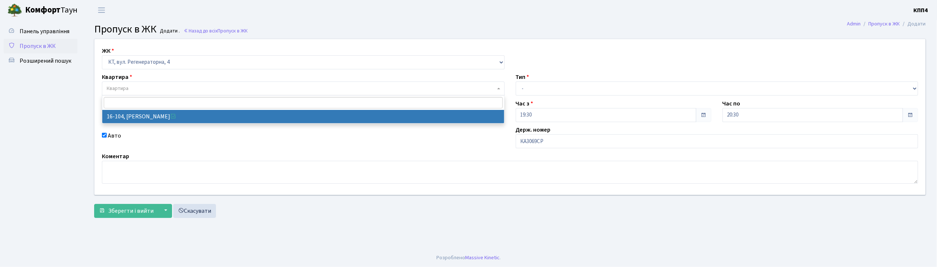
select select "8665"
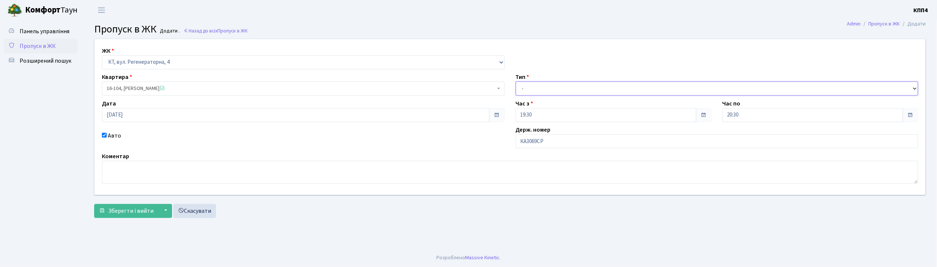
click at [537, 89] on select "- Доставка Таксі Гості Сервіс" at bounding box center [717, 89] width 403 height 14
select select "2"
click at [516, 82] on select "- Доставка Таксі Гості Сервіс" at bounding box center [717, 89] width 403 height 14
click at [136, 213] on span "Зберегти і вийти" at bounding box center [130, 211] width 45 height 8
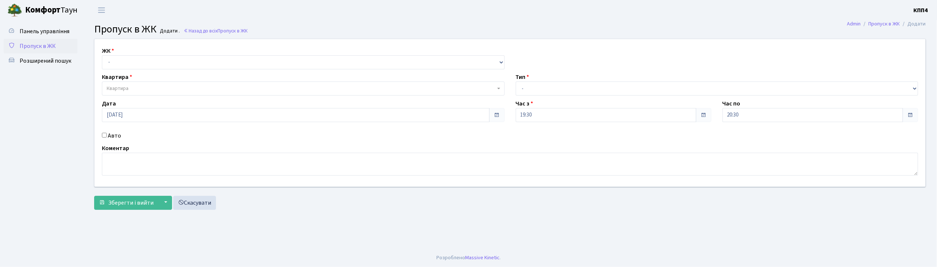
click at [104, 136] on input "Авто" at bounding box center [104, 135] width 5 height 5
checkbox input "true"
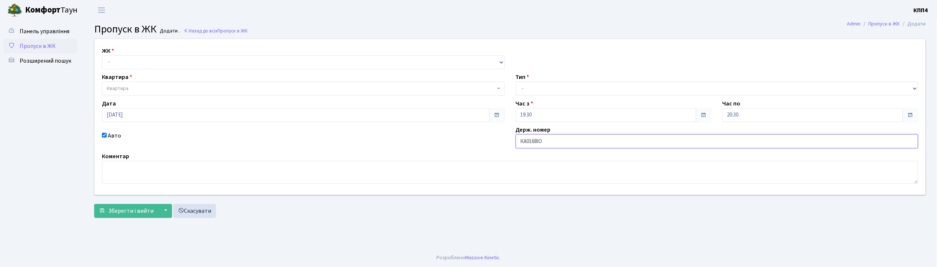
type input "КА0168ІО"
click at [115, 61] on select "- КТ, вул. Регенераторна, 4 КТ2, просп. Соборності, 17 КТ3, вул. Березнева, 16 …" at bounding box center [303, 62] width 403 height 14
select select "271"
click at [102, 55] on select "- КТ, вул. Регенераторна, 4 КТ2, просп. Соборності, 17 КТ3, вул. Березнева, 16 …" at bounding box center [303, 62] width 403 height 14
select select
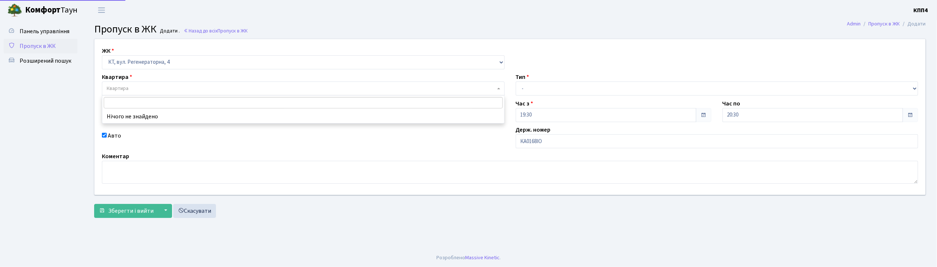
click at [114, 85] on span "Квартира" at bounding box center [118, 88] width 22 height 7
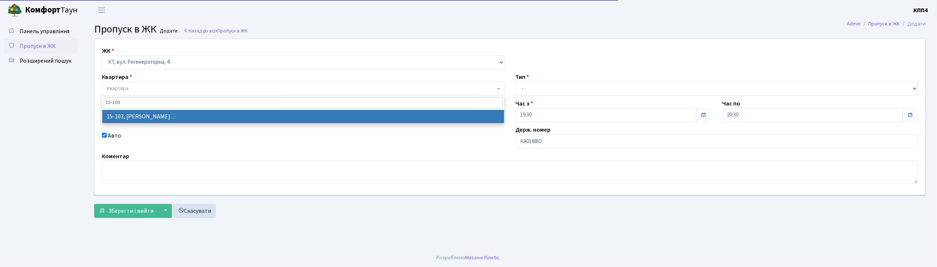
type input "15-103"
select select "8878"
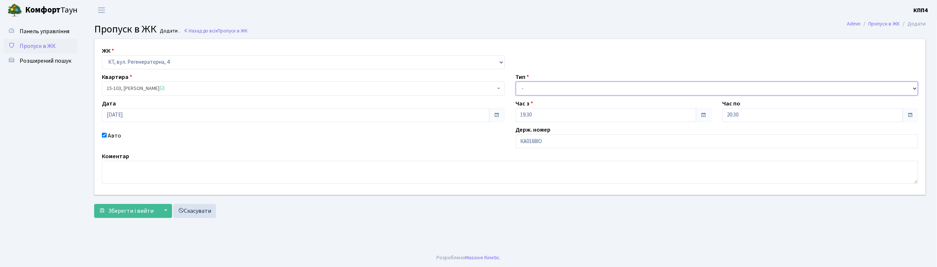
click at [545, 87] on select "- Доставка Таксі Гості Сервіс" at bounding box center [717, 89] width 403 height 14
select select "2"
click at [516, 82] on select "- Доставка Таксі Гості Сервіс" at bounding box center [717, 89] width 403 height 14
click at [141, 207] on span "Зберегти і вийти" at bounding box center [130, 211] width 45 height 8
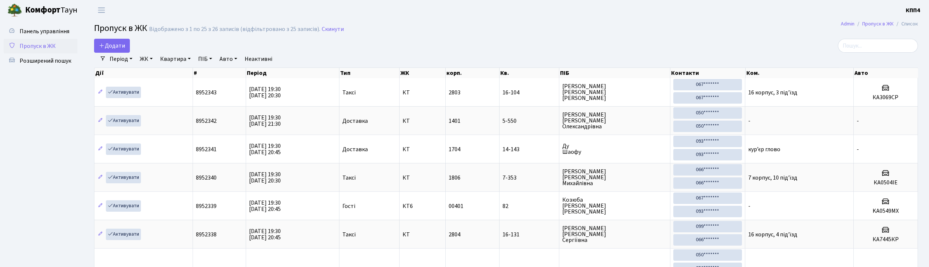
select select "25"
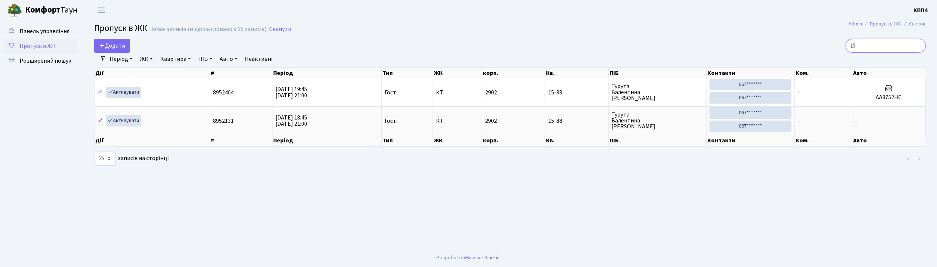
type input "1"
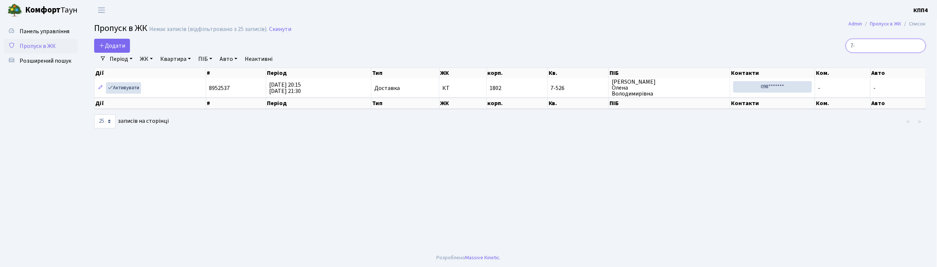
type input "7"
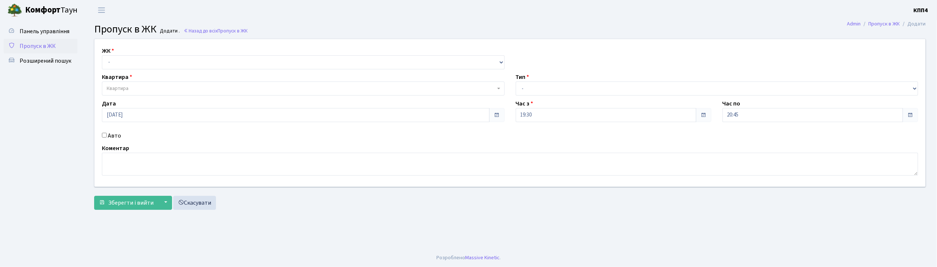
click at [104, 136] on input "Авто" at bounding box center [104, 135] width 5 height 5
checkbox input "true"
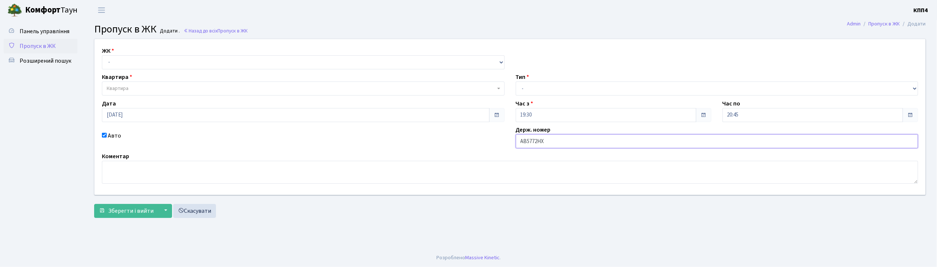
type input "АВ5772НХ"
click at [124, 62] on select "- КТ, вул. Регенераторна, 4 КТ2, просп. [STREET_ADDRESS] [STREET_ADDRESS] [PERS…" at bounding box center [303, 62] width 403 height 14
select select "271"
click at [102, 55] on select "- КТ, вул. Регенераторна, 4 КТ2, просп. [STREET_ADDRESS] [STREET_ADDRESS] [PERS…" at bounding box center [303, 62] width 403 height 14
select select
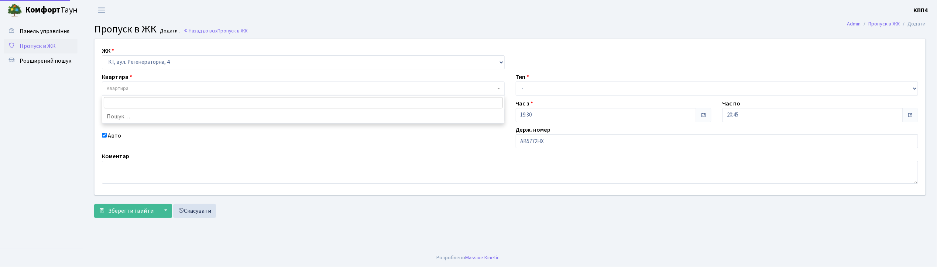
click at [122, 86] on span "Квартира" at bounding box center [118, 88] width 22 height 7
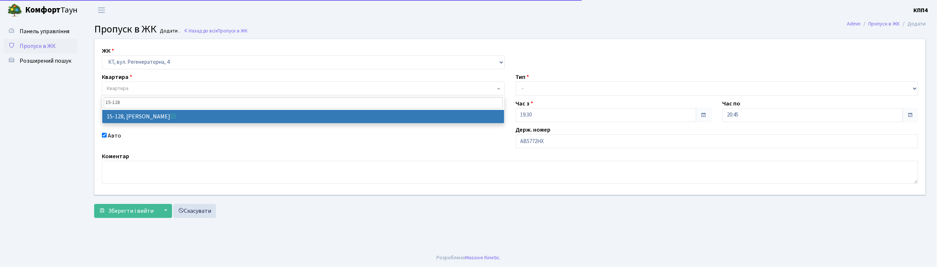
type input "15-128"
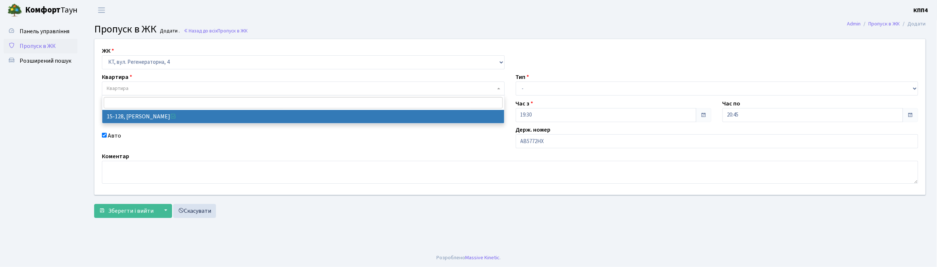
select select "8903"
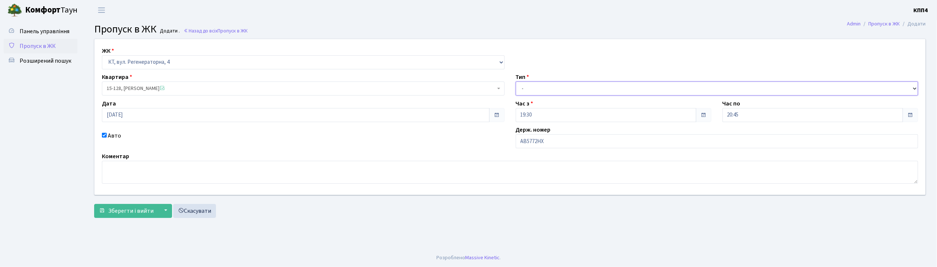
click at [526, 86] on select "- Доставка Таксі Гості Сервіс" at bounding box center [717, 89] width 403 height 14
select select "2"
click at [516, 82] on select "- Доставка Таксі Гості Сервіс" at bounding box center [717, 89] width 403 height 14
click at [125, 210] on span "Зберегти і вийти" at bounding box center [130, 211] width 45 height 8
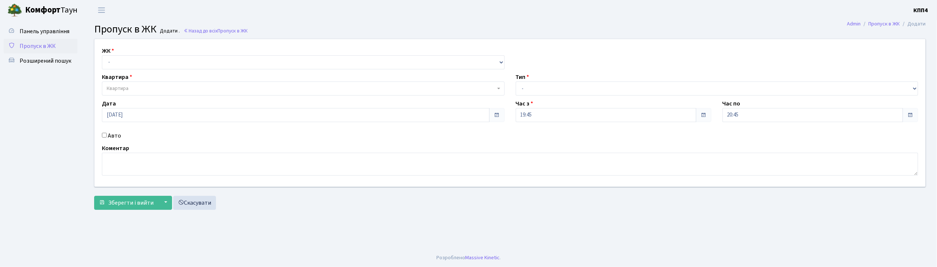
click at [103, 135] on input "Авто" at bounding box center [104, 135] width 5 height 5
checkbox input "true"
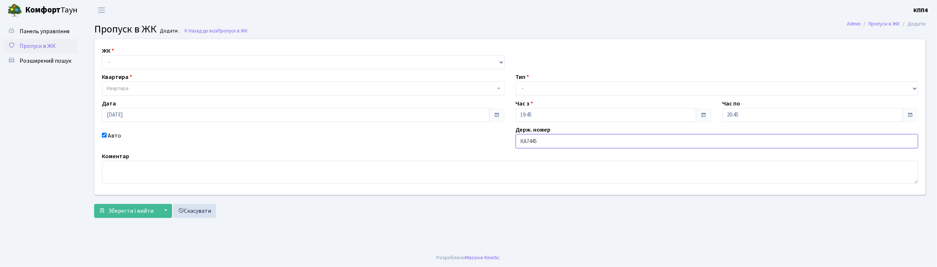
type input "КА7445КР"
click at [147, 69] on div "ЖК - КТ, вул. Регенераторна, 4 КТ2, просп. [STREET_ADDRESS] [STREET_ADDRESS] [P…" at bounding box center [510, 117] width 842 height 156
click at [142, 58] on select "- КТ, вул. Регенераторна, 4 КТ2, просп. Соборності, 17 КТ3, вул. Березнева, 16 …" at bounding box center [303, 62] width 403 height 14
select select "271"
click at [102, 55] on select "- КТ, вул. Регенераторна, 4 КТ2, просп. Соборності, 17 КТ3, вул. Березнева, 16 …" at bounding box center [303, 62] width 403 height 14
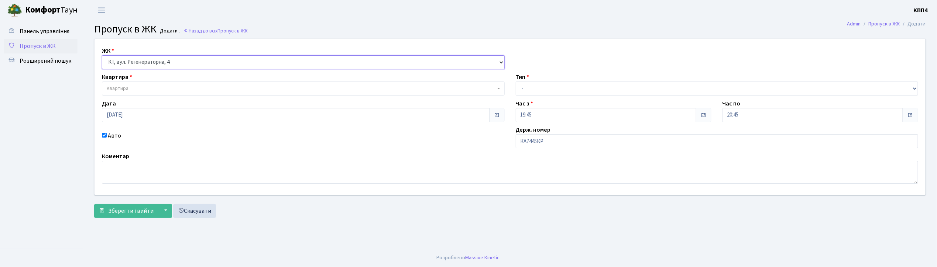
select select
click at [141, 85] on span "Квартира" at bounding box center [301, 88] width 389 height 7
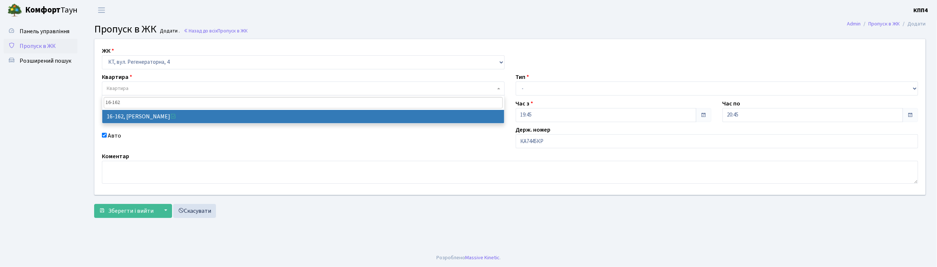
type input "16-162"
select select "8723"
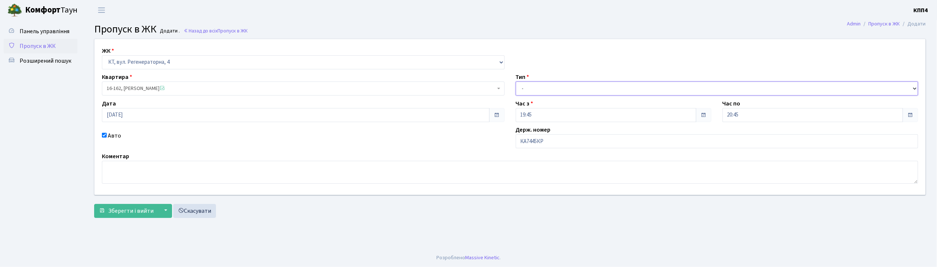
click at [539, 89] on select "- Доставка Таксі Гості Сервіс" at bounding box center [717, 89] width 403 height 14
select select "3"
click at [516, 82] on select "- Доставка Таксі Гості Сервіс" at bounding box center [717, 89] width 403 height 14
click at [147, 213] on span "Зберегти і вийти" at bounding box center [130, 211] width 45 height 8
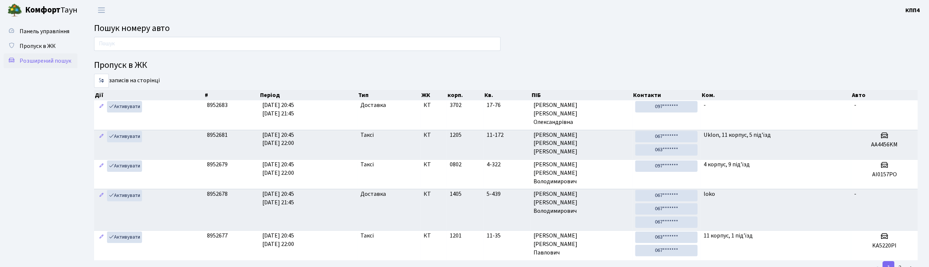
click at [55, 63] on span "Розширений пошук" at bounding box center [46, 61] width 52 height 8
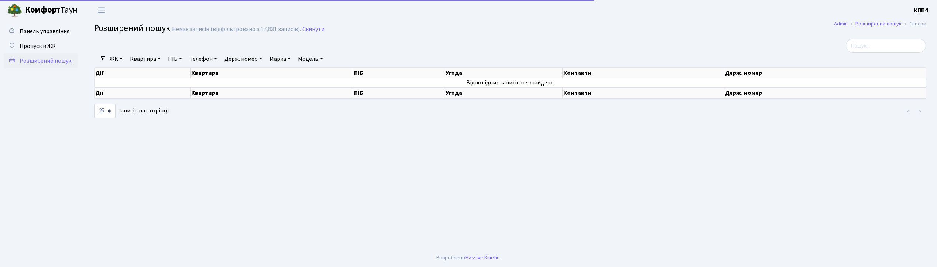
select select "25"
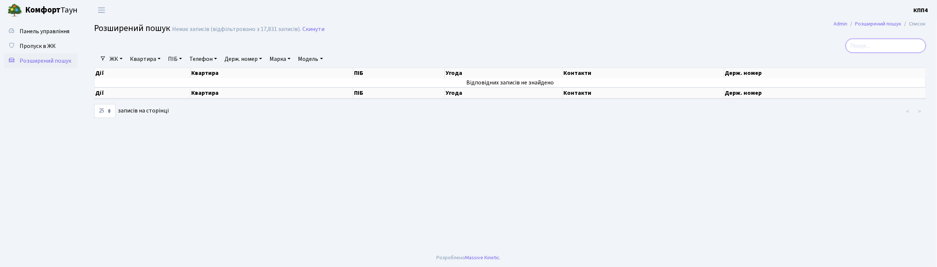
click at [867, 47] on input "search" at bounding box center [886, 46] width 80 height 14
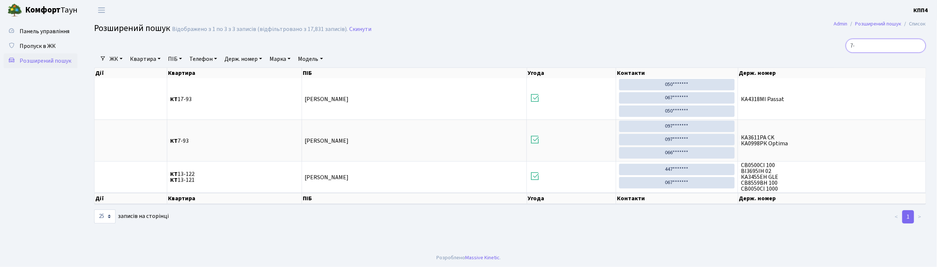
type input "7"
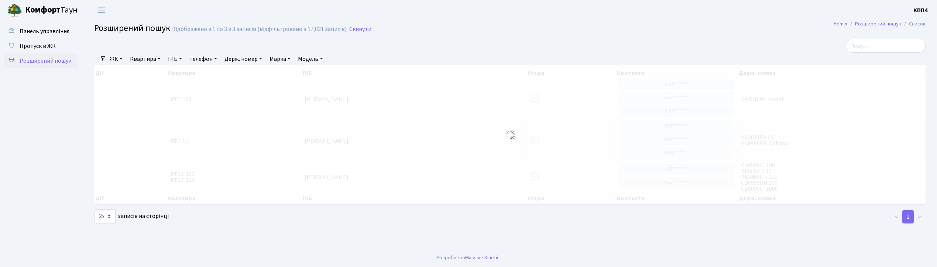
click at [148, 56] on link "Квартира" at bounding box center [145, 59] width 37 height 13
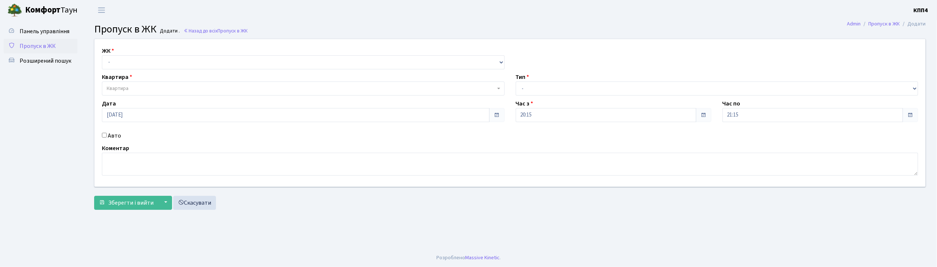
click at [103, 135] on input "Авто" at bounding box center [104, 135] width 5 height 5
checkbox input "true"
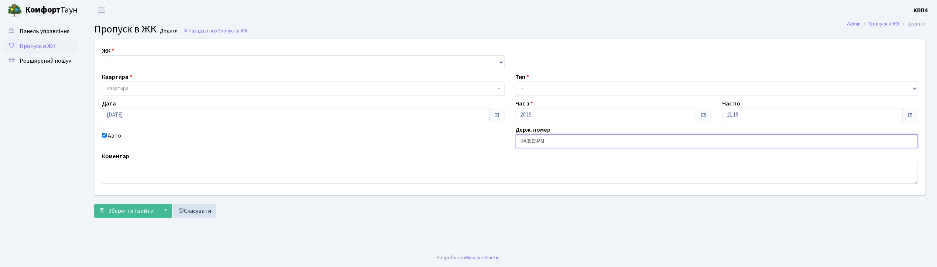
type input "КА3505РМ"
click at [147, 64] on select "- КТ, вул. Регенераторна, 4 КТ2, просп. Соборності, 17 КТ3, вул. Березнева, 16 …" at bounding box center [303, 62] width 403 height 14
select select "271"
click at [102, 55] on select "- КТ, вул. Регенераторна, 4 КТ2, просп. Соборності, 17 КТ3, вул. Березнева, 16 …" at bounding box center [303, 62] width 403 height 14
select select
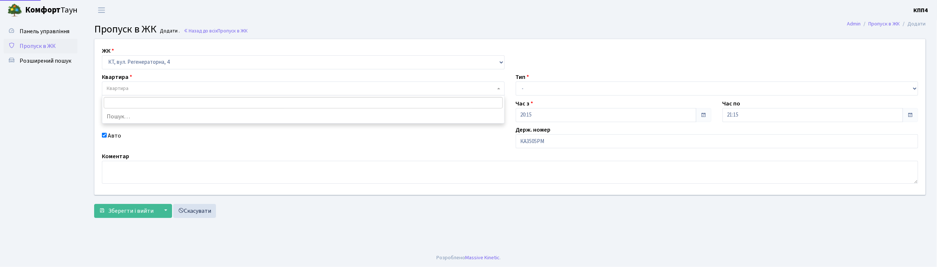
click at [154, 89] on span "Квартира" at bounding box center [301, 88] width 389 height 7
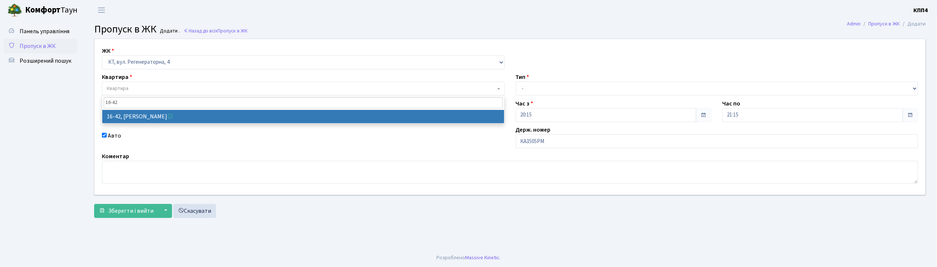
type input "16-42"
select select "8603"
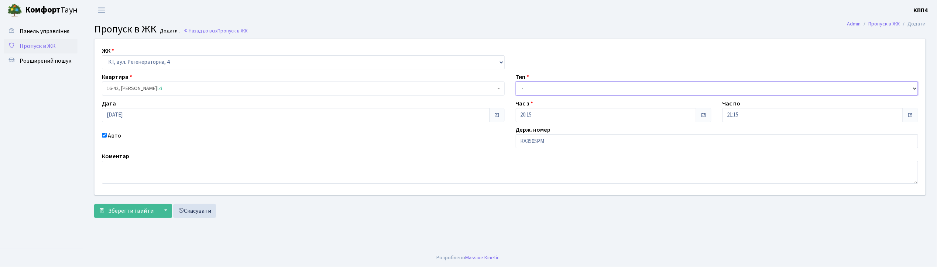
click at [540, 89] on select "- Доставка Таксі Гості Сервіс" at bounding box center [717, 89] width 403 height 14
select select "2"
click at [516, 82] on select "- Доставка Таксі Гості Сервіс" at bounding box center [717, 89] width 403 height 14
click at [148, 211] on span "Зберегти і вийти" at bounding box center [130, 211] width 45 height 8
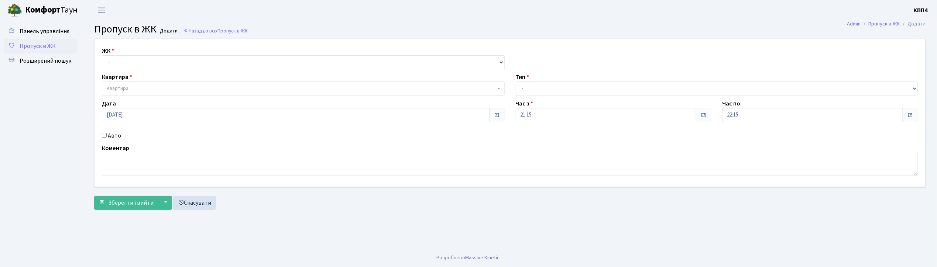
click at [298, 18] on header "[PERSON_NAME] КПП4 Мій обліковий запис Вийти" at bounding box center [468, 10] width 937 height 20
click at [294, 59] on select "- КТ, вул. Регенераторна, 4 КТ2, просп. [STREET_ADDRESS] [STREET_ADDRESS] [PERS…" at bounding box center [303, 62] width 403 height 14
select select "271"
click at [102, 55] on select "- КТ, вул. Регенераторна, 4 КТ2, просп. [STREET_ADDRESS] [STREET_ADDRESS] [PERS…" at bounding box center [303, 62] width 403 height 14
select select
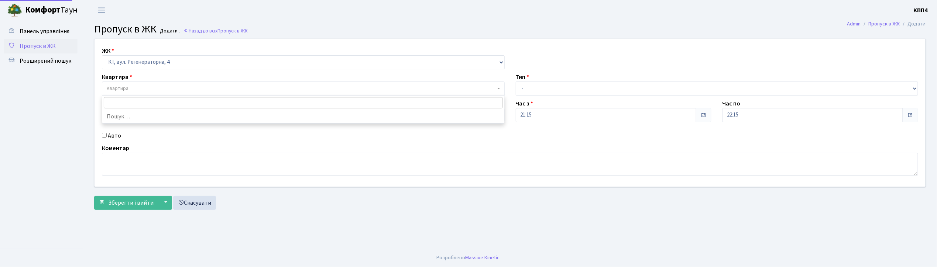
click at [289, 86] on span "Квартира" at bounding box center [301, 88] width 389 height 7
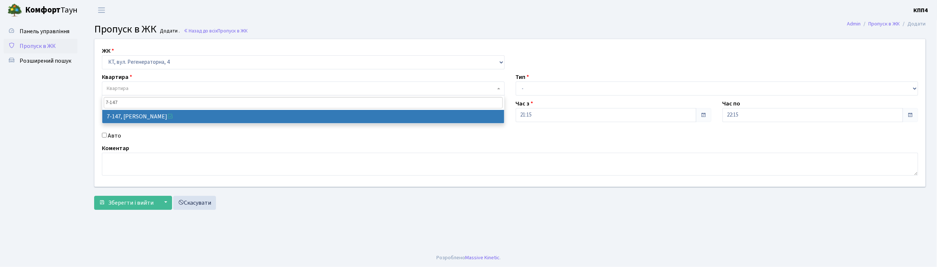
type input "7-147"
select select "5068"
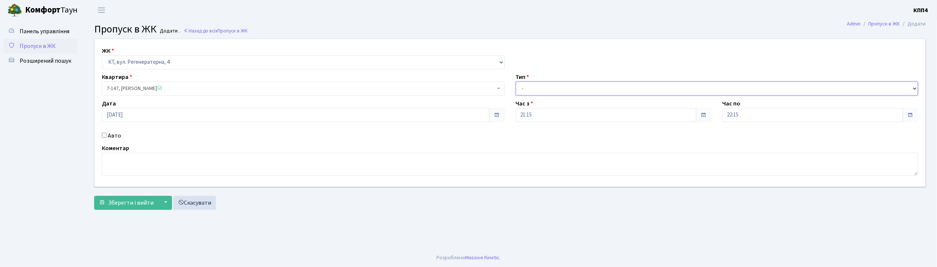
click at [538, 89] on select "- Доставка Таксі Гості Сервіс" at bounding box center [717, 89] width 403 height 14
select select "3"
click at [516, 82] on select "- Доставка Таксі Гості Сервіс" at bounding box center [717, 89] width 403 height 14
click at [106, 135] on input "Авто" at bounding box center [104, 135] width 5 height 5
checkbox input "true"
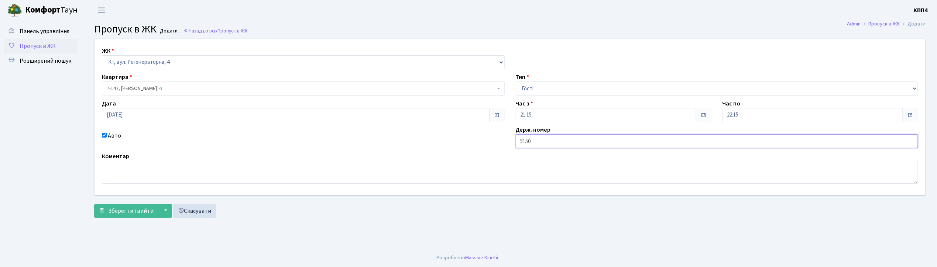
click at [519, 140] on input "5150" at bounding box center [717, 141] width 403 height 14
click at [545, 144] on input "АА5150" at bounding box center [717, 141] width 403 height 14
type input "АА5150ОО"
click at [129, 216] on button "Зберегти і вийти" at bounding box center [126, 211] width 64 height 14
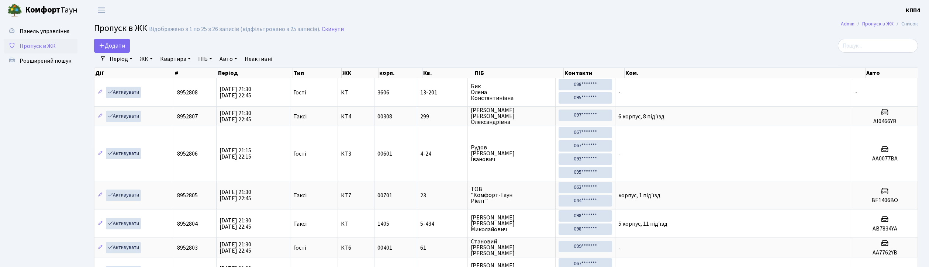
select select "25"
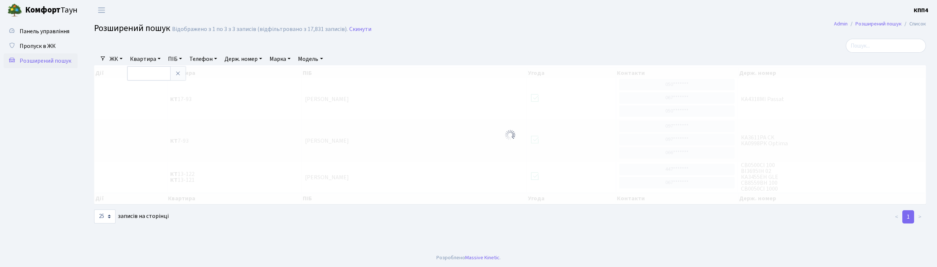
select select "25"
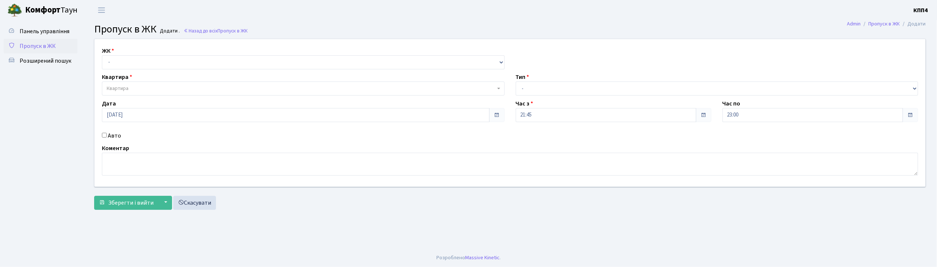
click at [104, 133] on input "Авто" at bounding box center [104, 135] width 5 height 5
checkbox input "true"
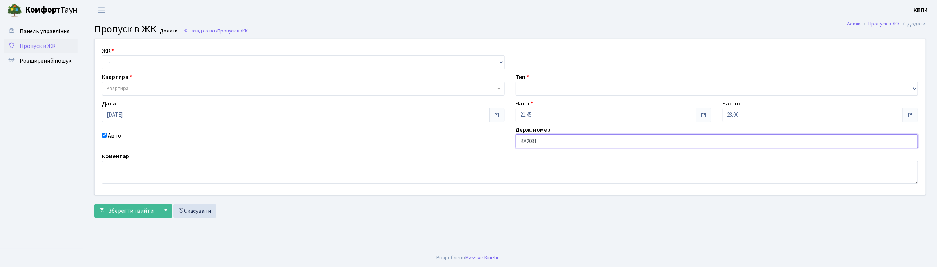
type input "КА2031СТ"
click at [197, 62] on select "- КТ, вул. Регенераторна, 4 КТ2, просп. Соборності, 17 КТ3, вул. Березнева, 16 …" at bounding box center [303, 62] width 403 height 14
select select "271"
click at [102, 55] on select "- КТ, вул. Регенераторна, 4 КТ2, просп. Соборності, 17 КТ3, вул. Березнева, 16 …" at bounding box center [303, 62] width 403 height 14
select select
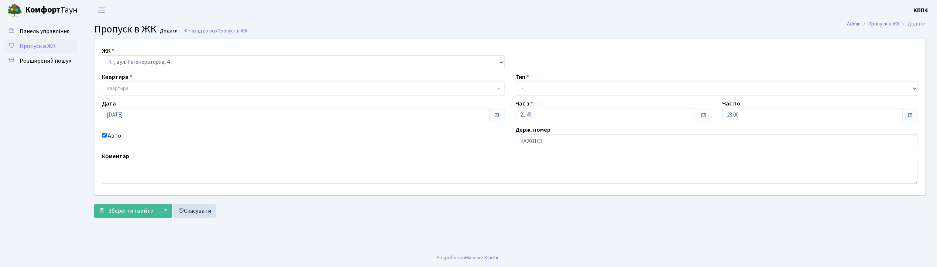
click at [203, 90] on span "Квартира" at bounding box center [301, 88] width 389 height 7
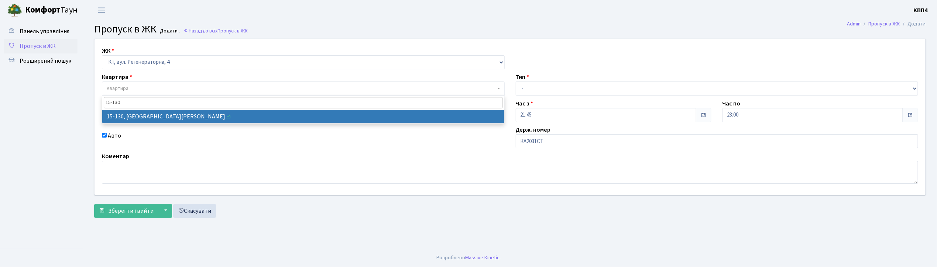
type input "15-130"
select select "8905"
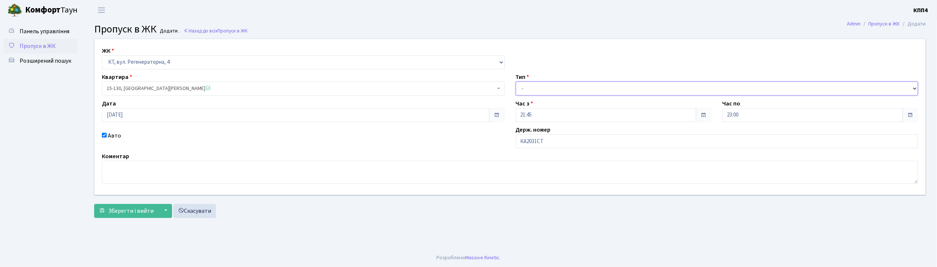
click at [528, 83] on select "- Доставка Таксі Гості Сервіс" at bounding box center [717, 89] width 403 height 14
select select "3"
click at [516, 82] on select "- Доставка Таксі Гості Сервіс" at bounding box center [717, 89] width 403 height 14
click at [132, 213] on span "Зберегти і вийти" at bounding box center [130, 211] width 45 height 8
